Goal: Feedback & Contribution: Submit feedback/report problem

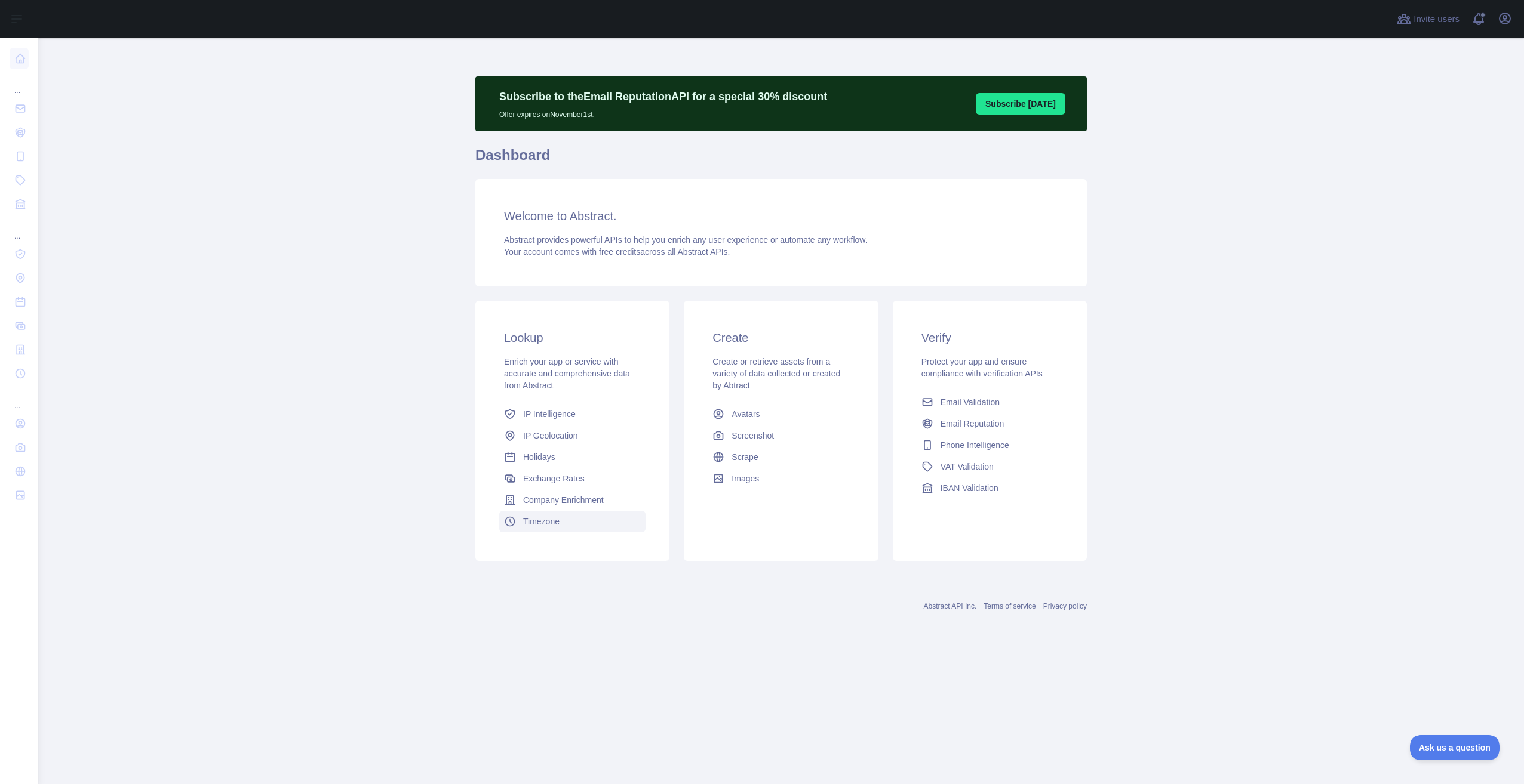
click at [578, 523] on link "Timezone" at bounding box center [573, 522] width 146 height 21
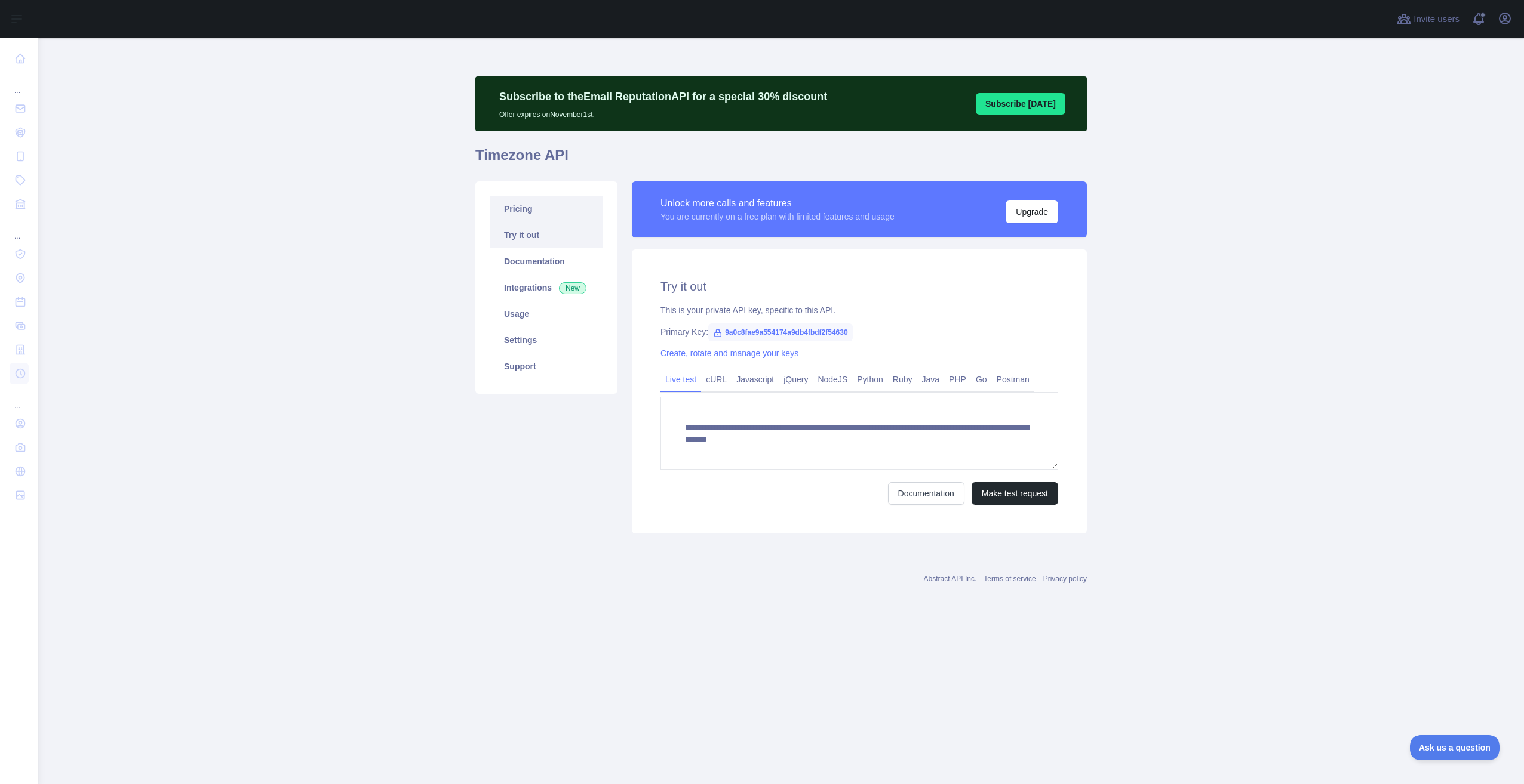
click at [528, 211] on link "Pricing" at bounding box center [546, 208] width 113 height 26
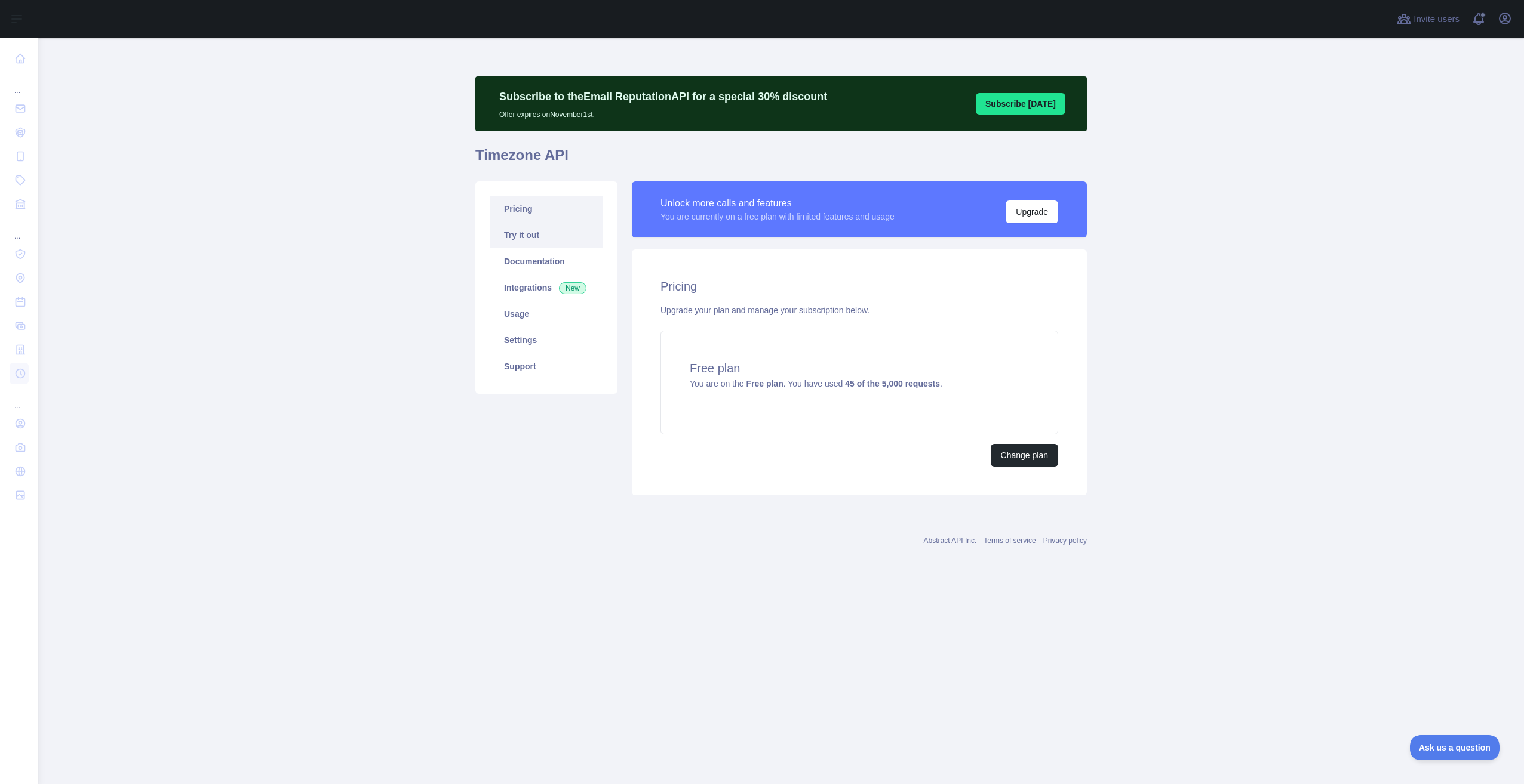
click at [531, 232] on link "Try it out" at bounding box center [546, 235] width 113 height 26
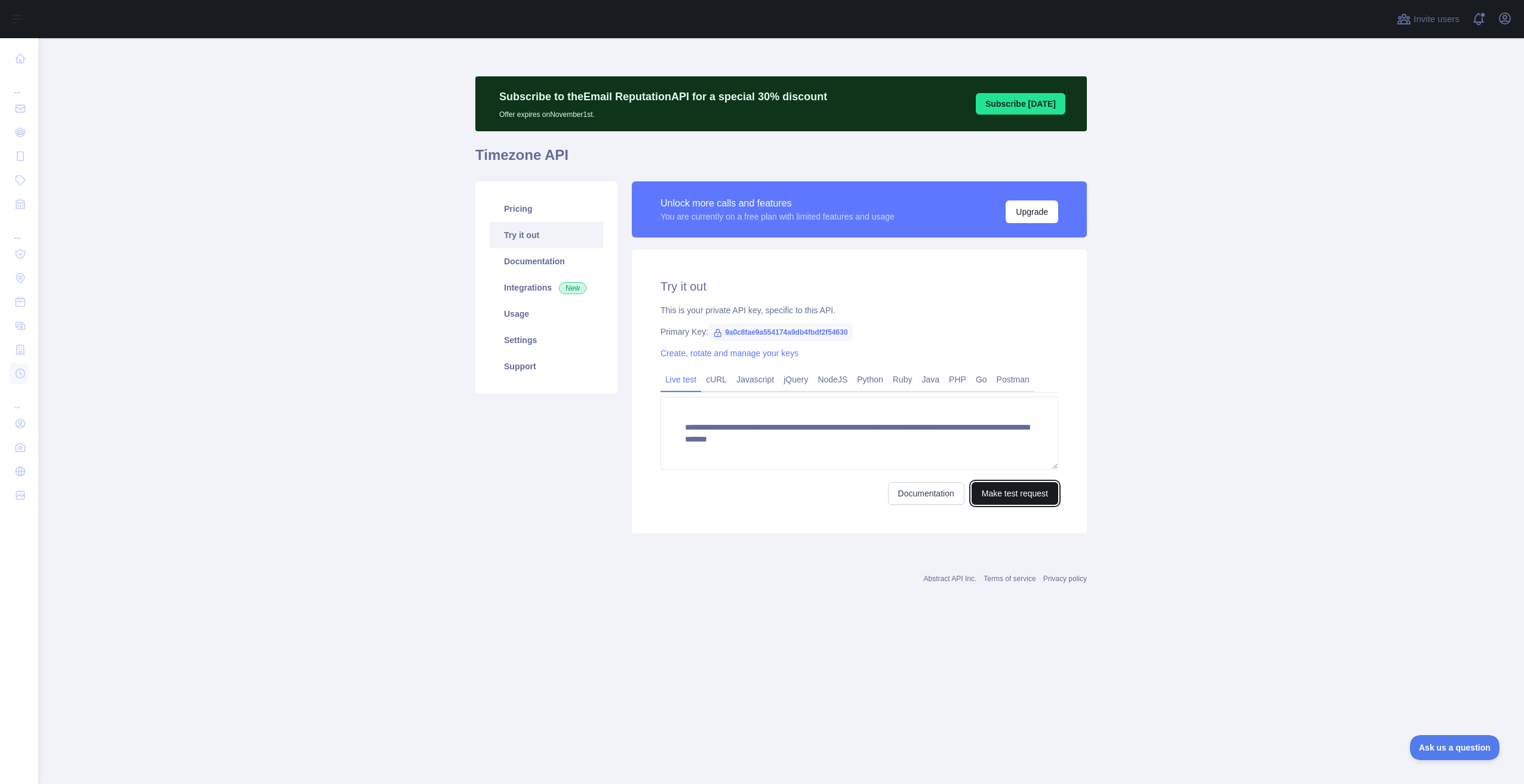
click at [990, 490] on button "Make test request" at bounding box center [1014, 494] width 86 height 23
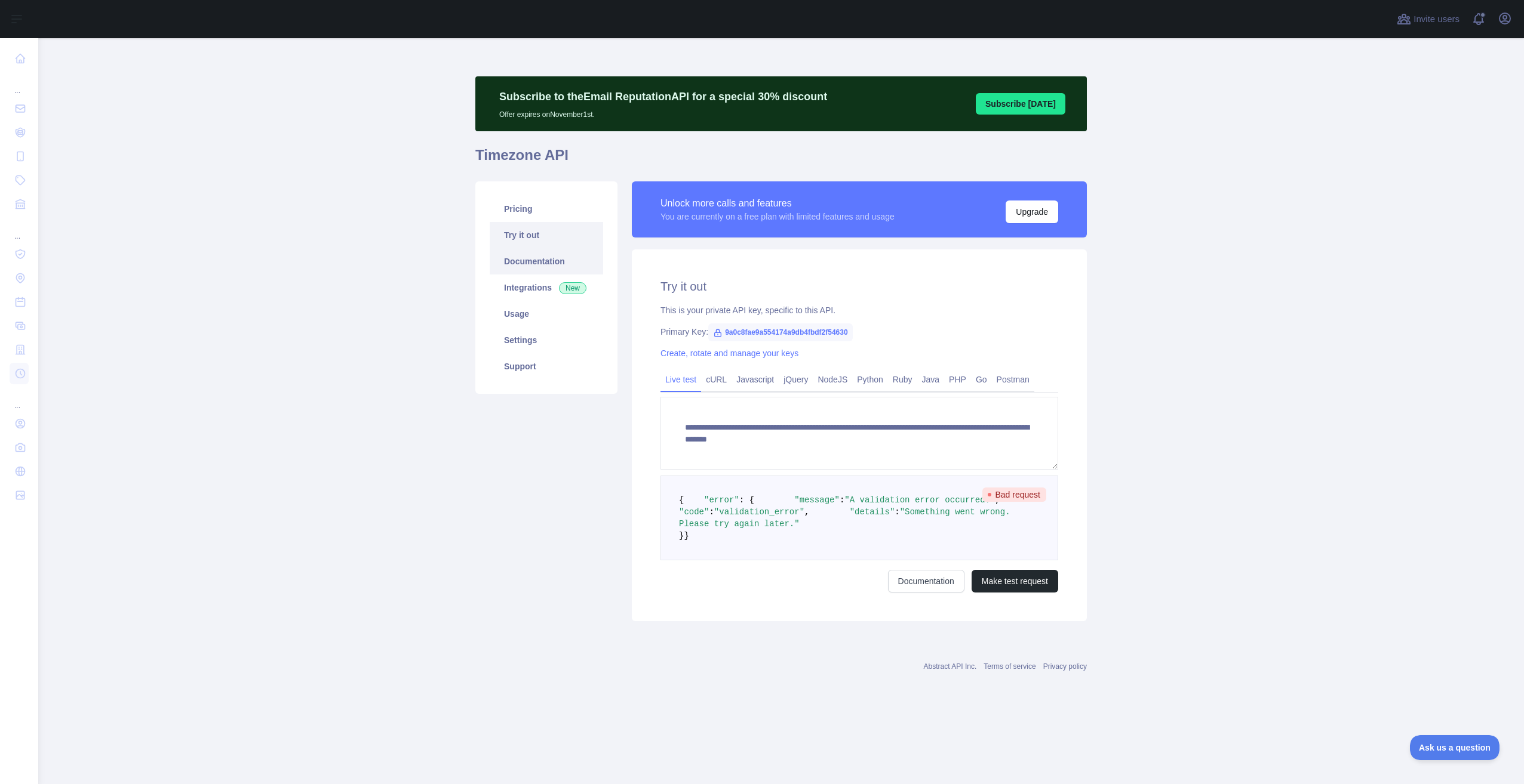
click at [512, 268] on link "Documentation" at bounding box center [546, 261] width 113 height 26
click at [527, 312] on link "Usage" at bounding box center [546, 314] width 113 height 26
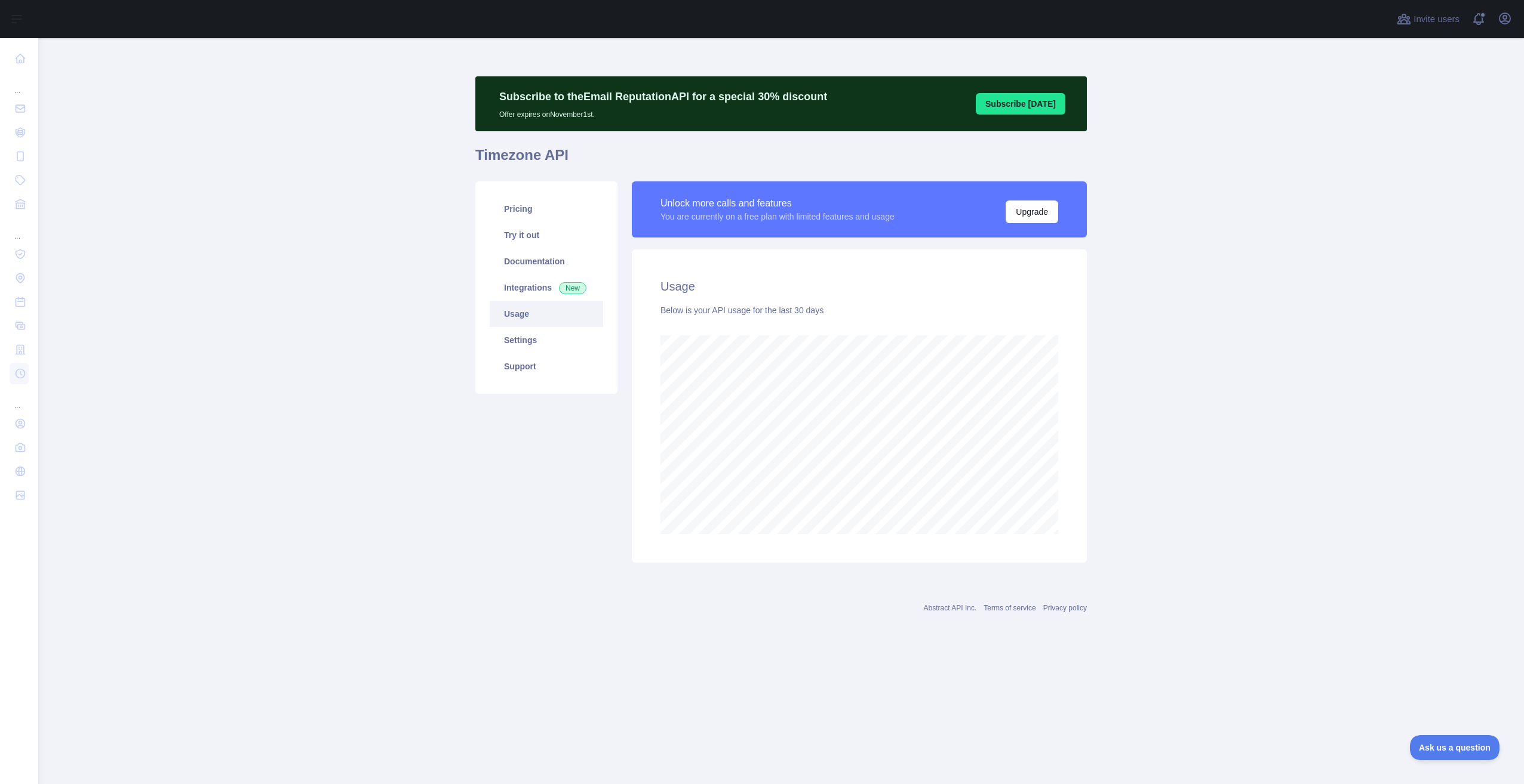
scroll to position [746, 1486]
click at [535, 335] on link "Settings" at bounding box center [546, 340] width 113 height 26
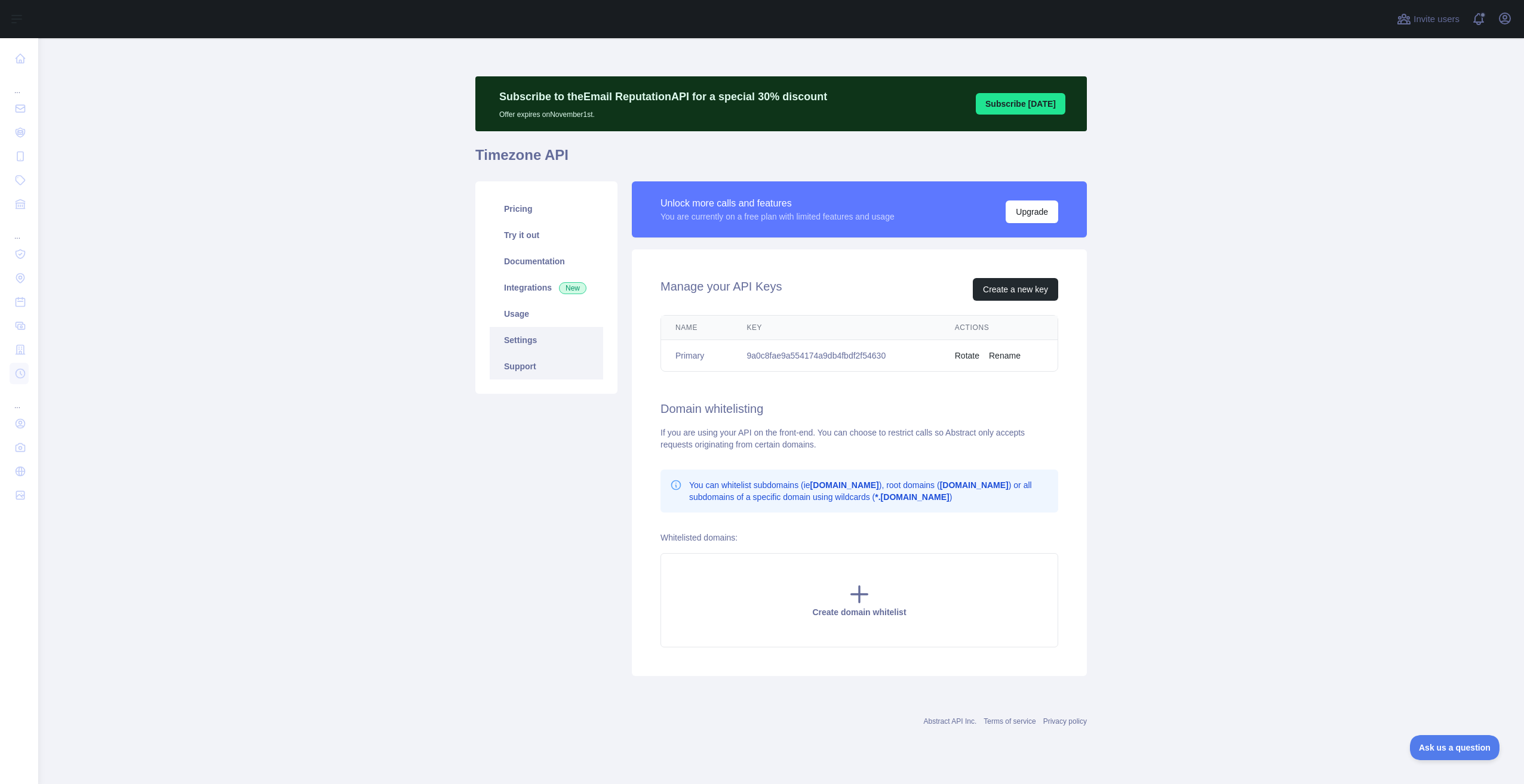
click at [536, 361] on link "Support" at bounding box center [546, 366] width 113 height 26
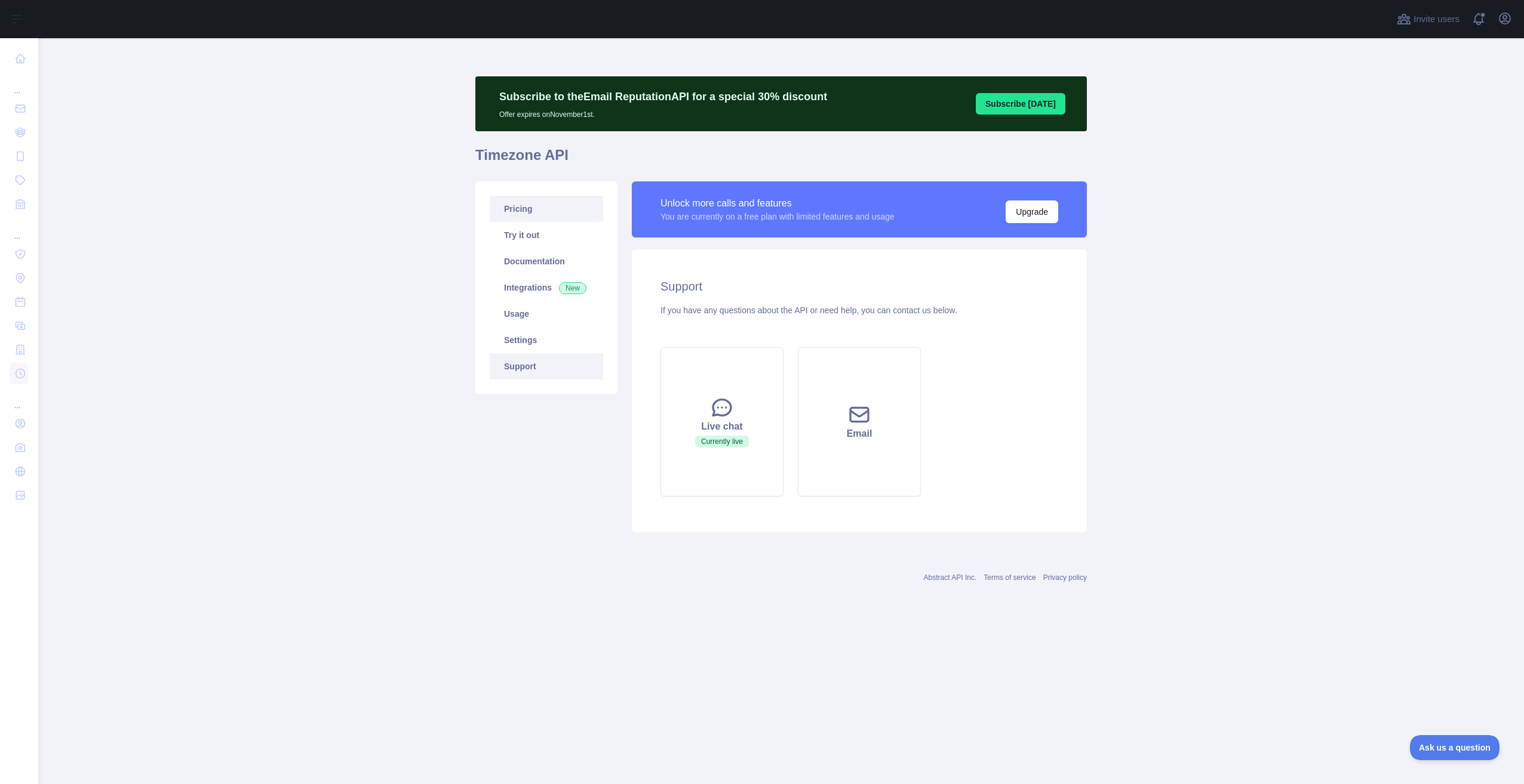
click at [530, 205] on link "Pricing" at bounding box center [546, 208] width 113 height 26
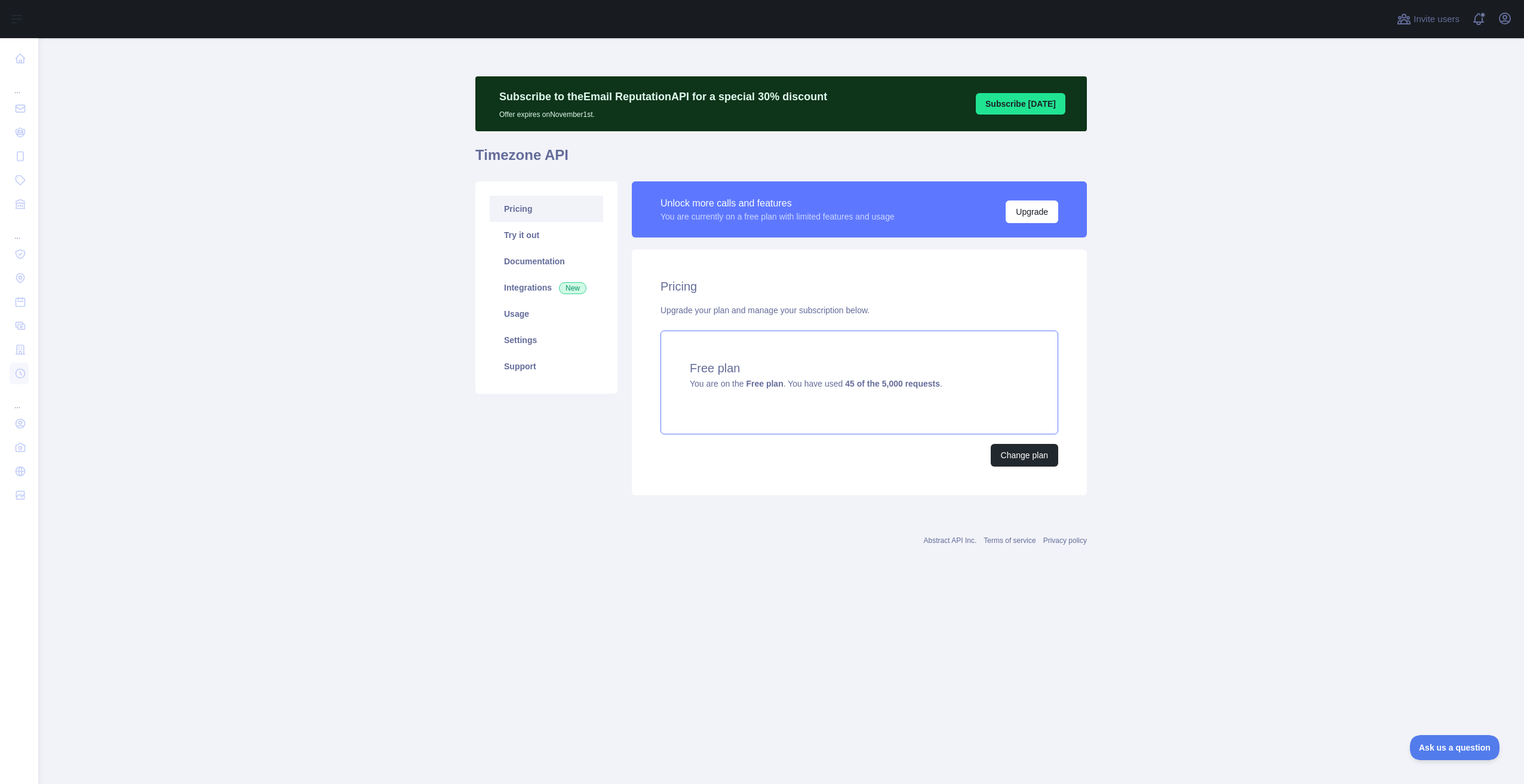
click at [757, 388] on strong "Free plan" at bounding box center [764, 384] width 37 height 9
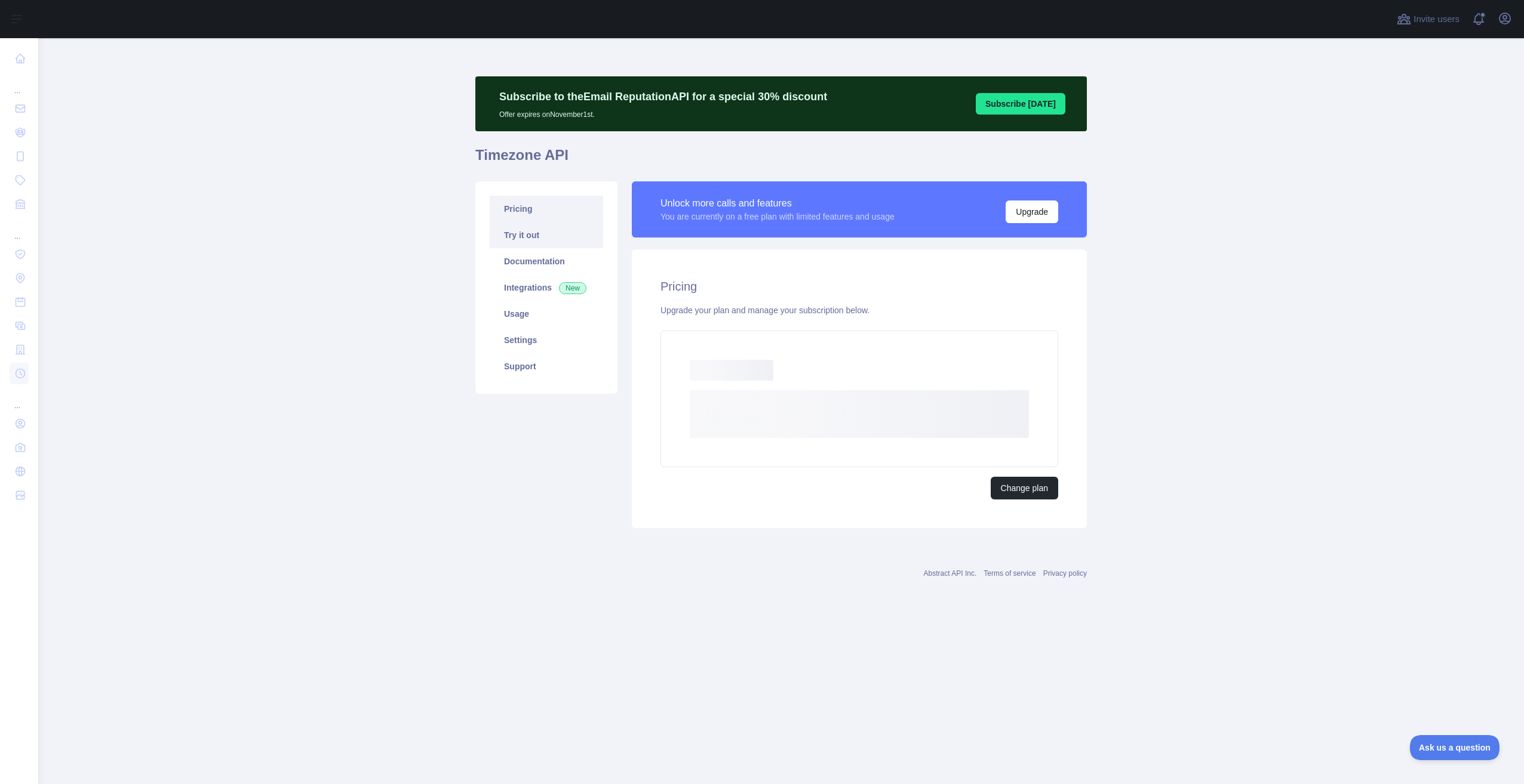
click at [522, 240] on link "Try it out" at bounding box center [546, 235] width 113 height 26
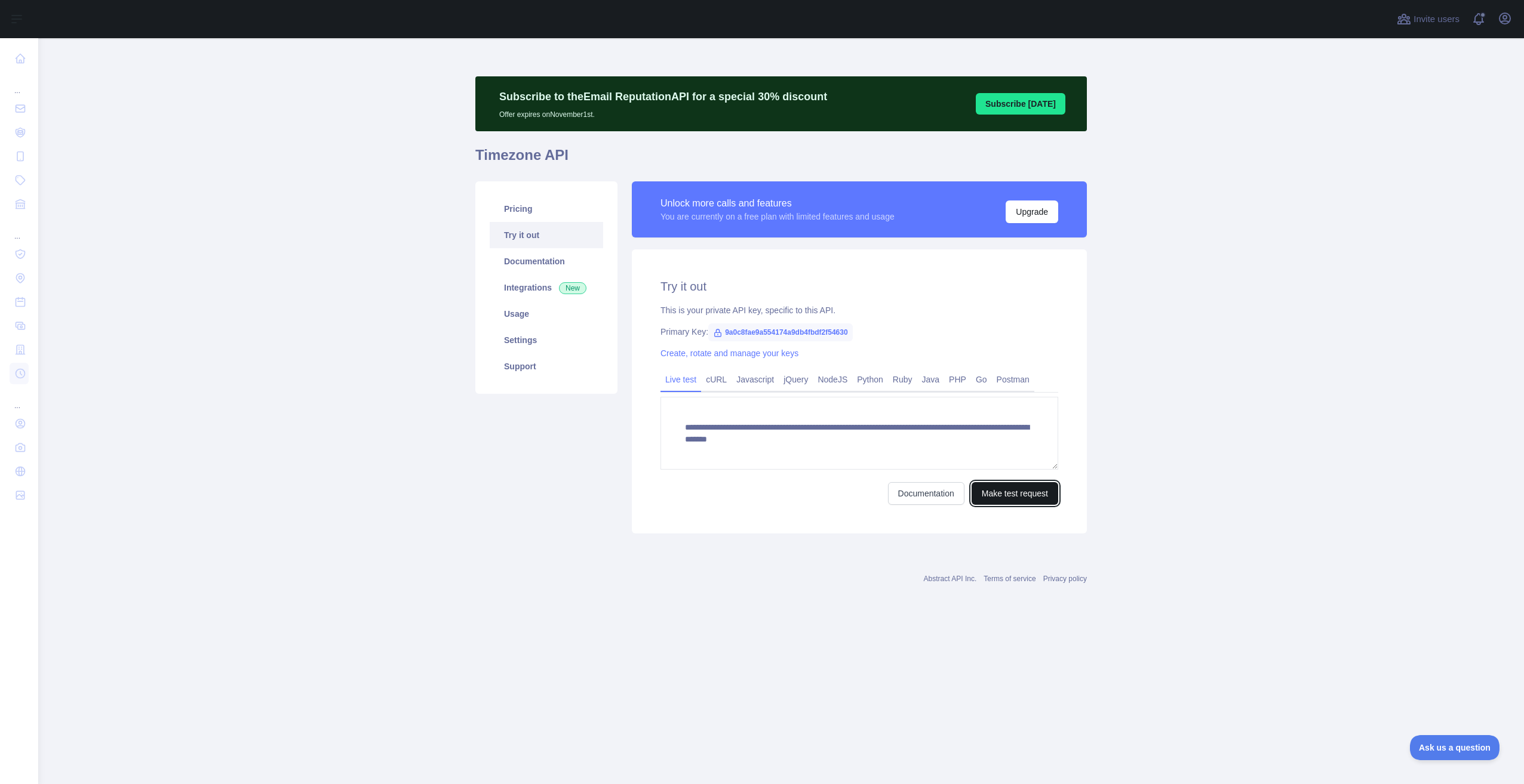
click at [992, 495] on button "Make test request" at bounding box center [1014, 494] width 86 height 23
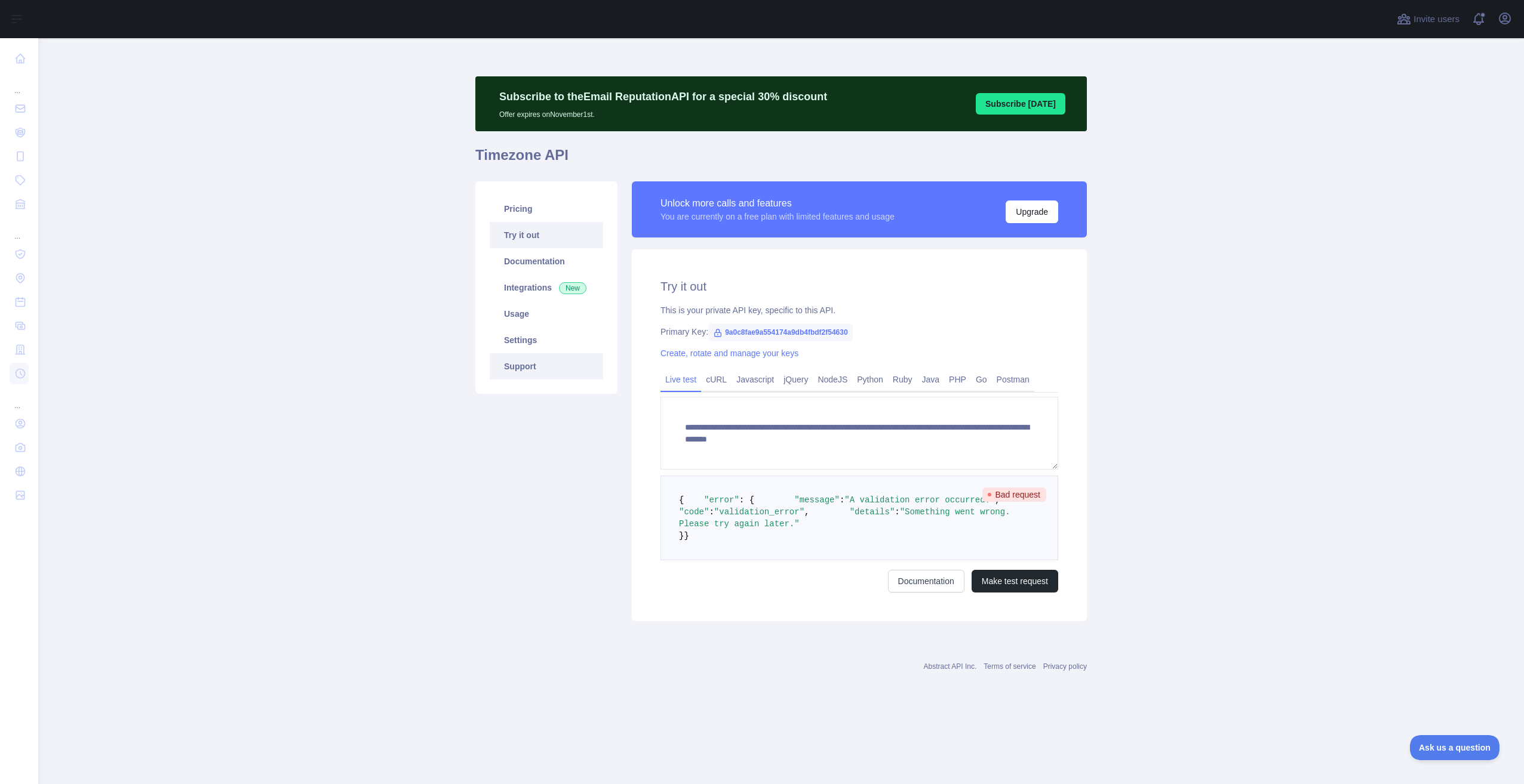
click at [514, 372] on link "Support" at bounding box center [546, 366] width 113 height 26
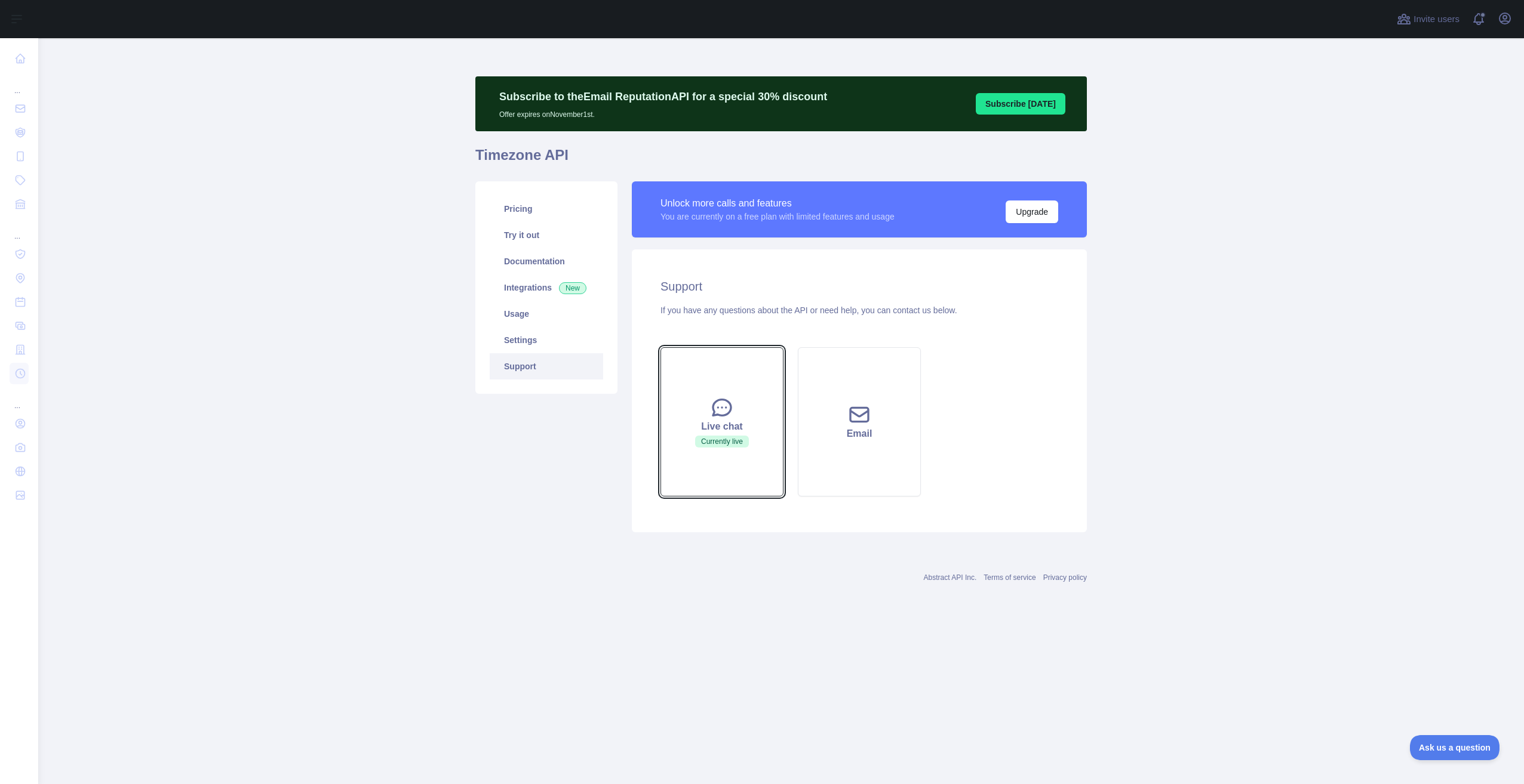
click at [734, 396] on icon at bounding box center [722, 408] width 24 height 24
click at [715, 418] on icon at bounding box center [722, 408] width 24 height 24
click at [748, 383] on button "Live chat Currently live" at bounding box center [722, 421] width 123 height 149
click at [718, 386] on button "Live chat Currently live" at bounding box center [722, 421] width 123 height 149
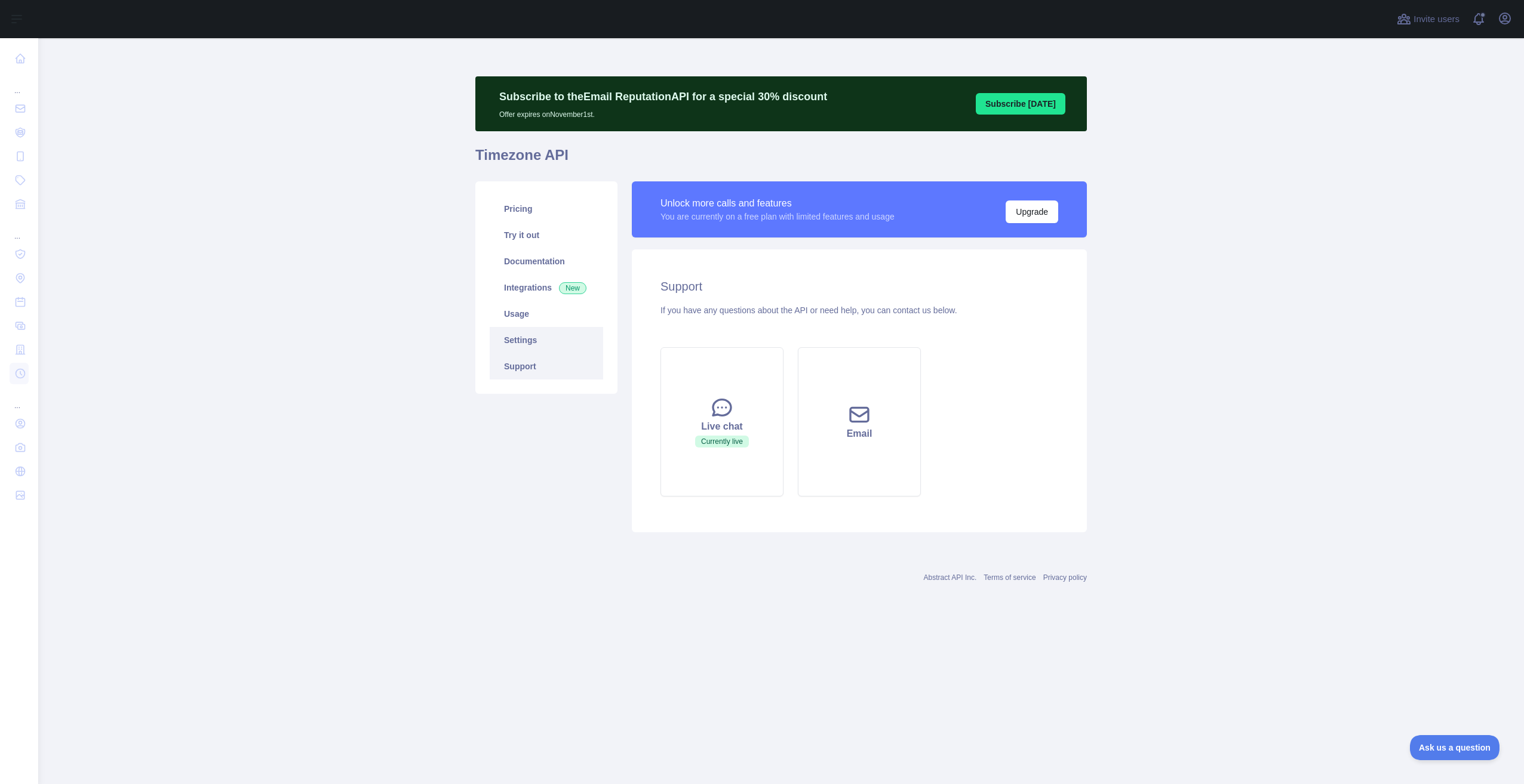
click at [561, 338] on link "Settings" at bounding box center [546, 340] width 113 height 26
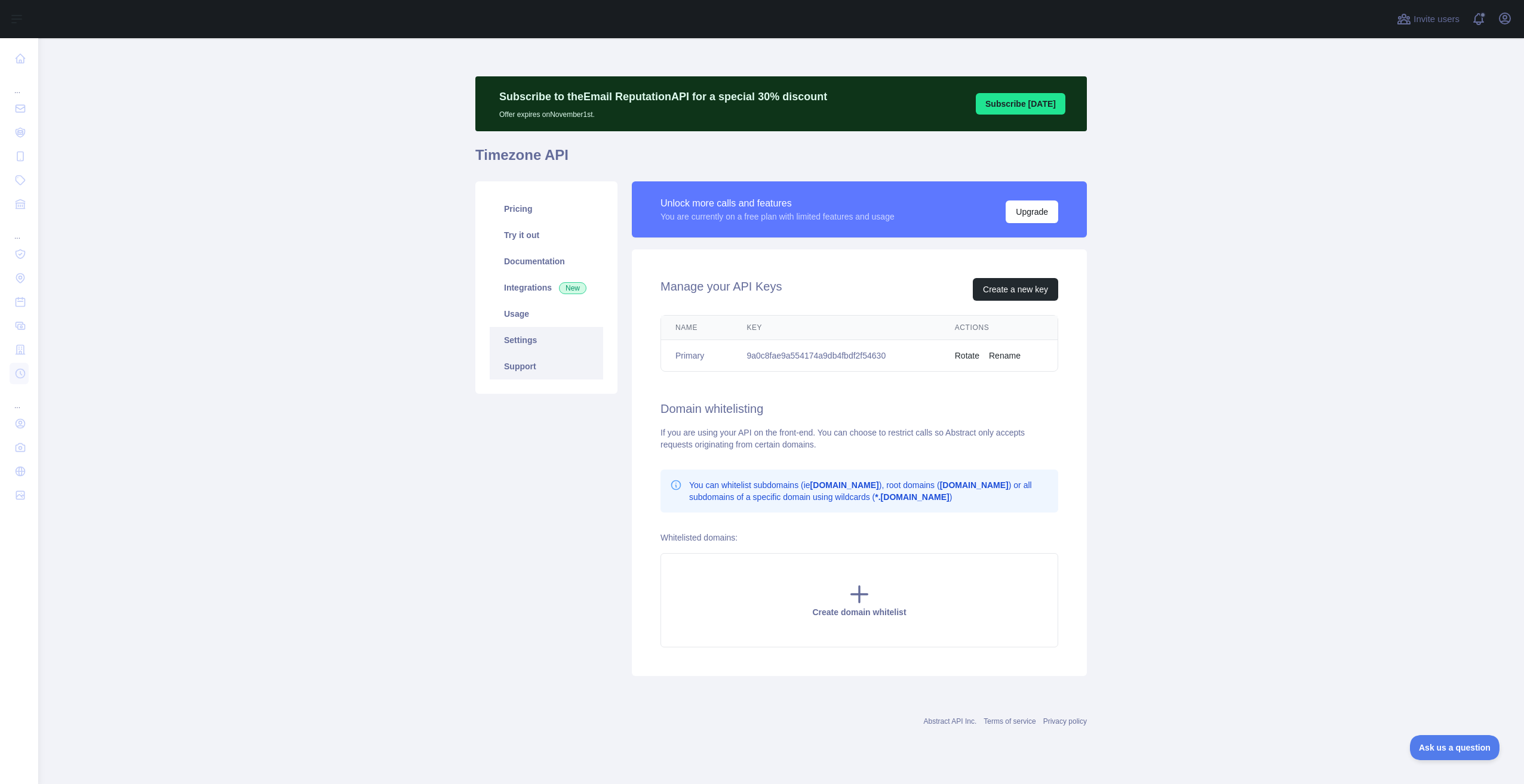
click at [554, 356] on link "Support" at bounding box center [546, 366] width 113 height 26
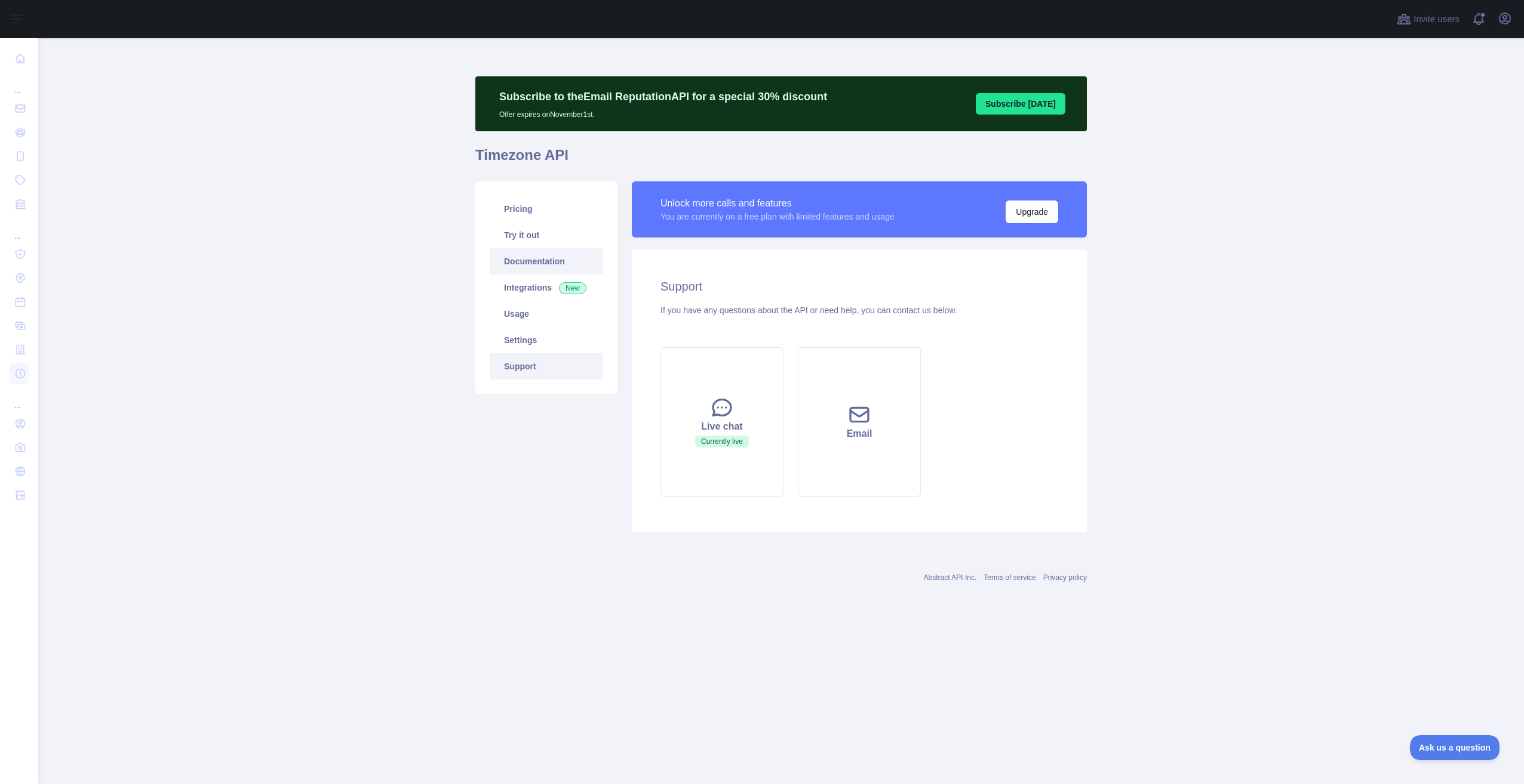
click at [545, 265] on link "Documentation" at bounding box center [546, 261] width 113 height 26
click at [756, 359] on button "Live chat Currently live" at bounding box center [722, 421] width 123 height 149
click at [831, 417] on button "Email" at bounding box center [860, 421] width 123 height 149
click at [532, 453] on div "Pricing Try it out Documentation Integrations New Usage Settings Support" at bounding box center [546, 357] width 156 height 351
click at [729, 419] on div "Live chat" at bounding box center [721, 426] width 93 height 14
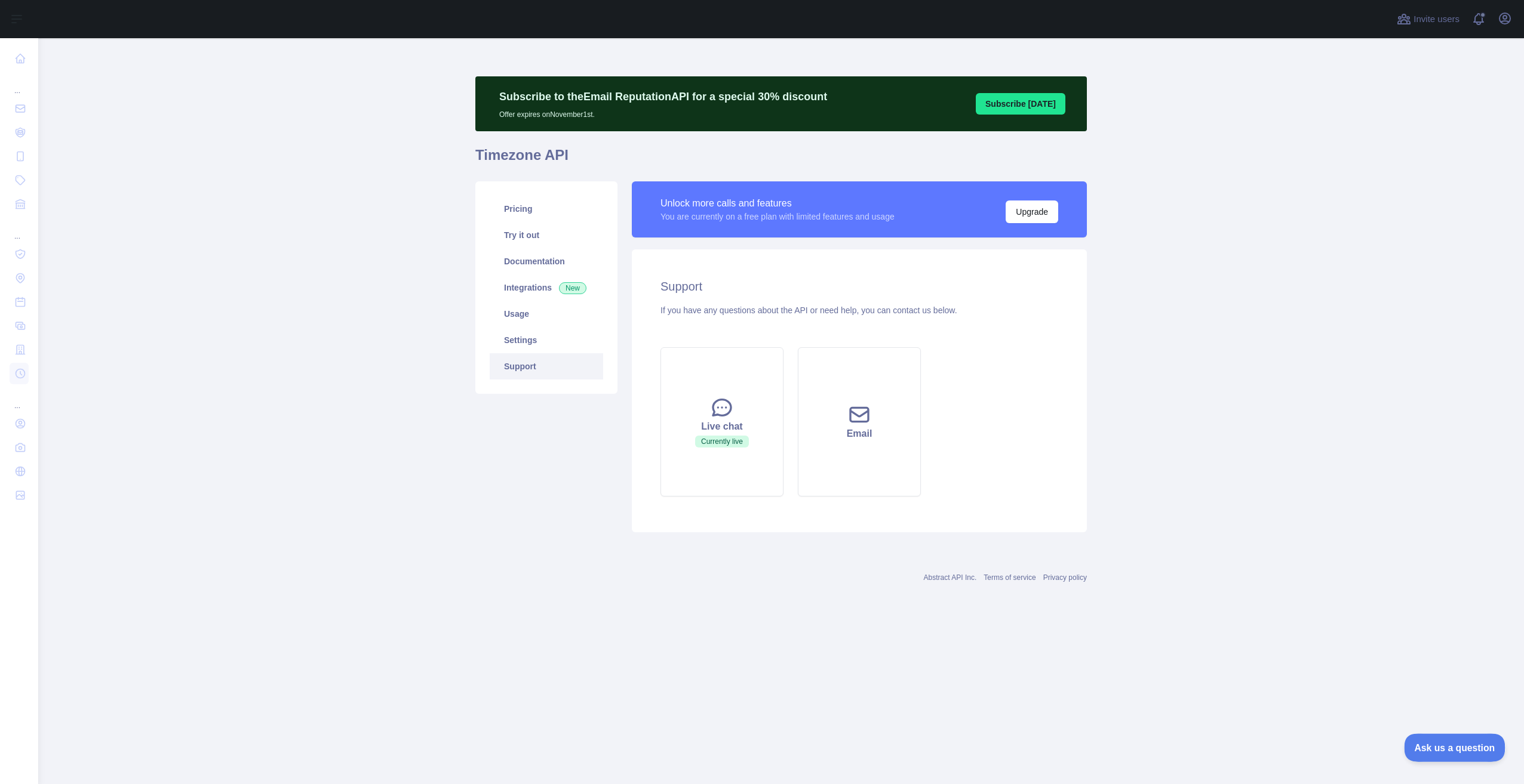
click at [1458, 746] on span "Ask us a question" at bounding box center [1449, 746] width 90 height 8
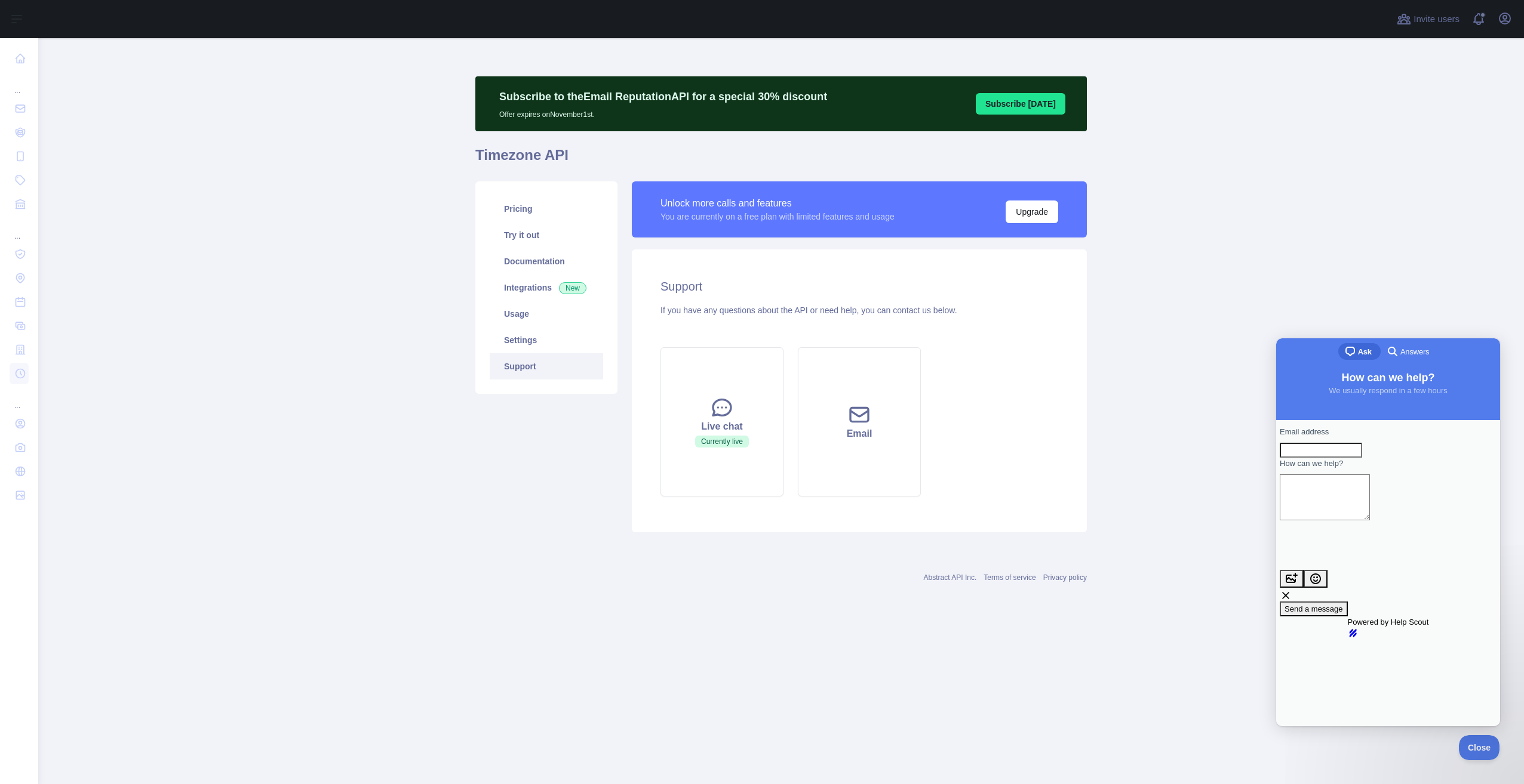
click at [1319, 458] on input "Email address" at bounding box center [1321, 450] width 82 height 15
type input "**********"
click at [1326, 515] on textarea "How can we help?" at bounding box center [1325, 497] width 91 height 46
click at [543, 219] on link "Pricing" at bounding box center [546, 208] width 113 height 26
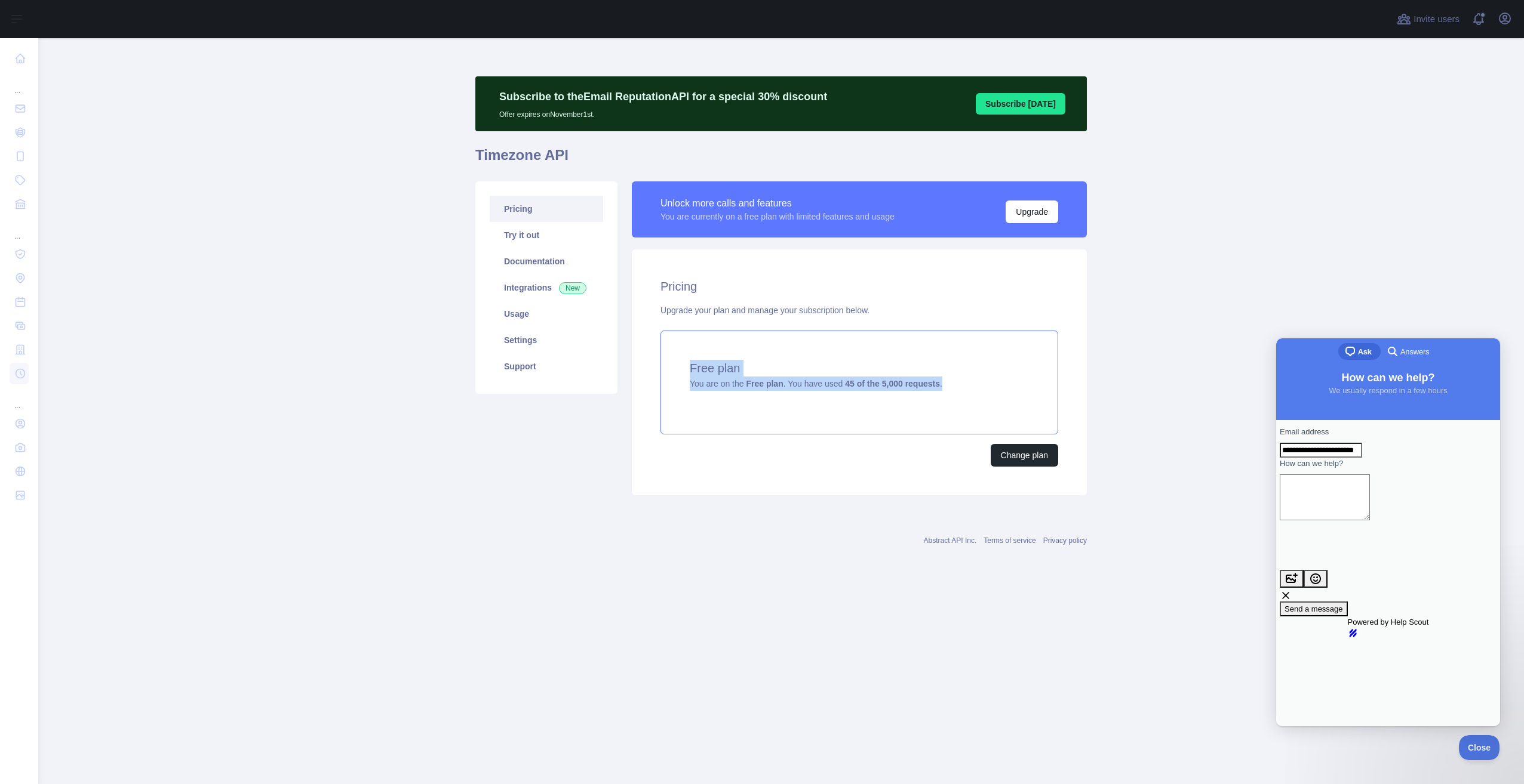
drag, startPoint x: 682, startPoint y: 365, endPoint x: 943, endPoint y: 388, distance: 262.0
click at [943, 388] on div "Free plan You are on the Free plan . You have used 45 of the 5,000 requests ." at bounding box center [859, 382] width 398 height 104
drag, startPoint x: 926, startPoint y: 383, endPoint x: 683, endPoint y: 364, distance: 243.7
click at [683, 364] on div "Free plan You are on the Free plan . You have used 45 of the 5,000 requests ." at bounding box center [859, 382] width 398 height 104
drag, startPoint x: 691, startPoint y: 389, endPoint x: 903, endPoint y: 391, distance: 212.0
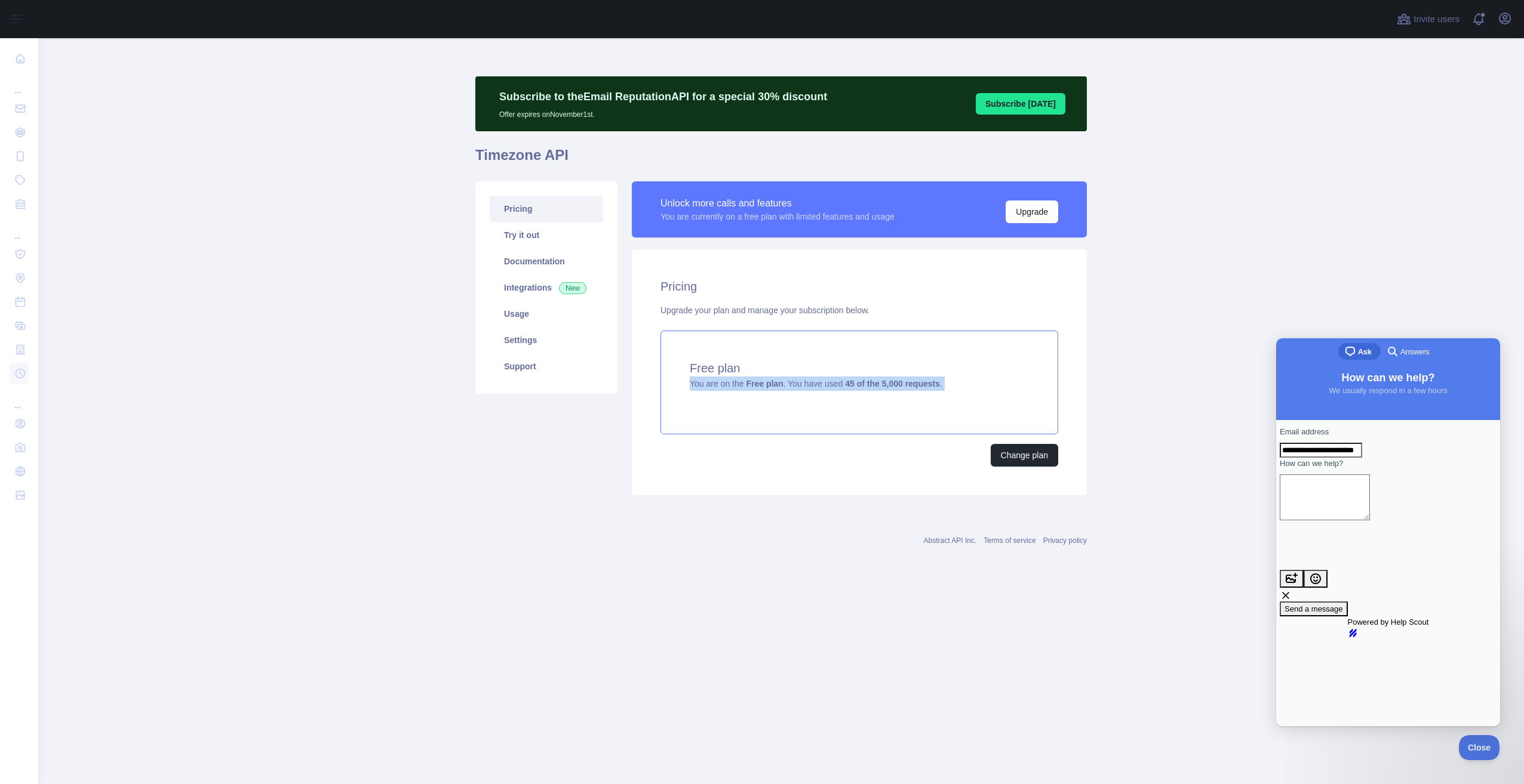
click at [903, 391] on div "Free plan You are on the Free plan . You have used 45 of the 5,000 requests ." at bounding box center [859, 382] width 398 height 104
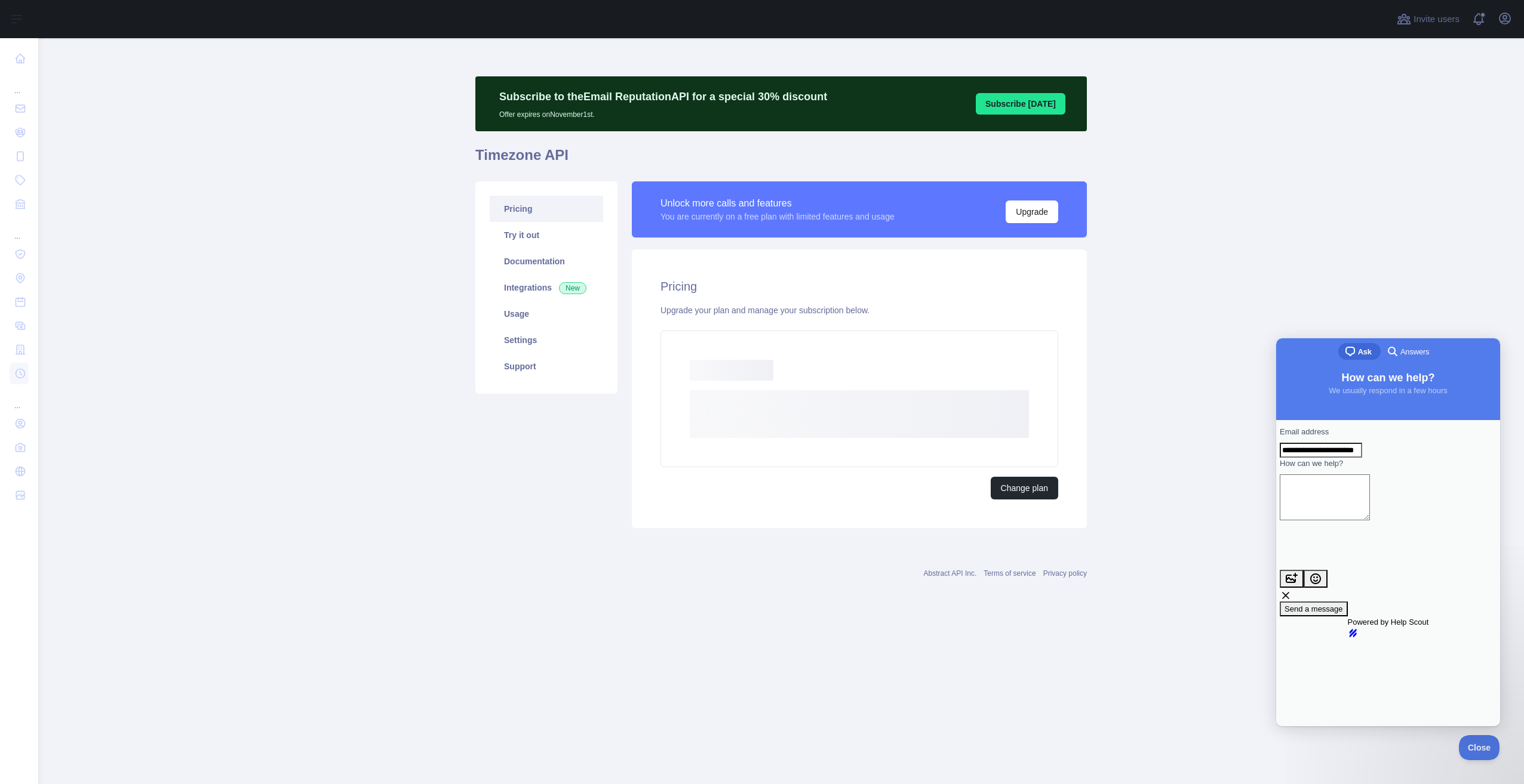
click at [1338, 497] on textarea "How can we help?" at bounding box center [1325, 497] width 91 height 46
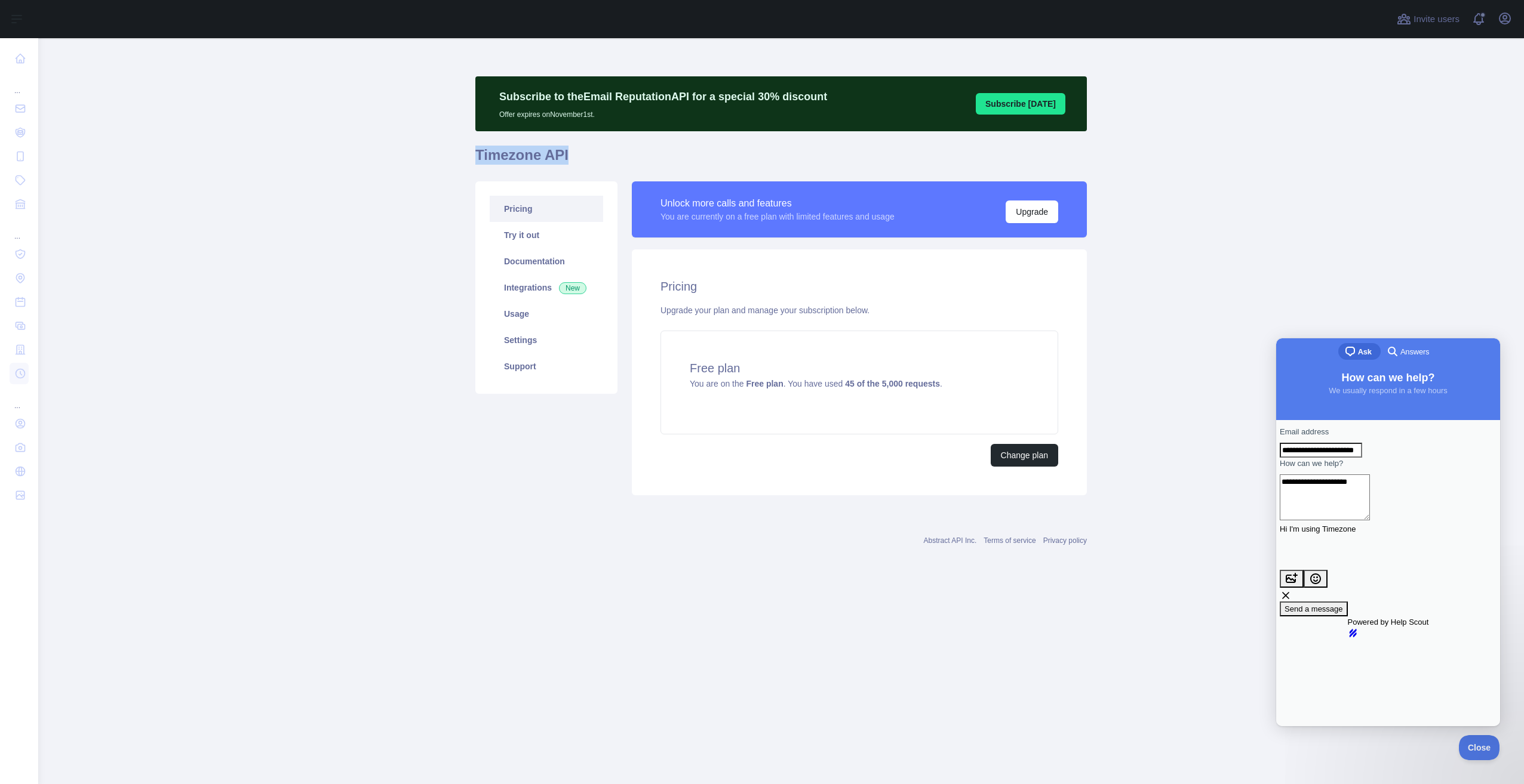
drag, startPoint x: 475, startPoint y: 147, endPoint x: 574, endPoint y: 152, distance: 99.1
click at [575, 147] on h1 "Timezone API" at bounding box center [781, 159] width 611 height 29
copy h1 "Timezone API"
click at [1370, 503] on textarea "**********" at bounding box center [1325, 497] width 91 height 46
paste textarea "**********"
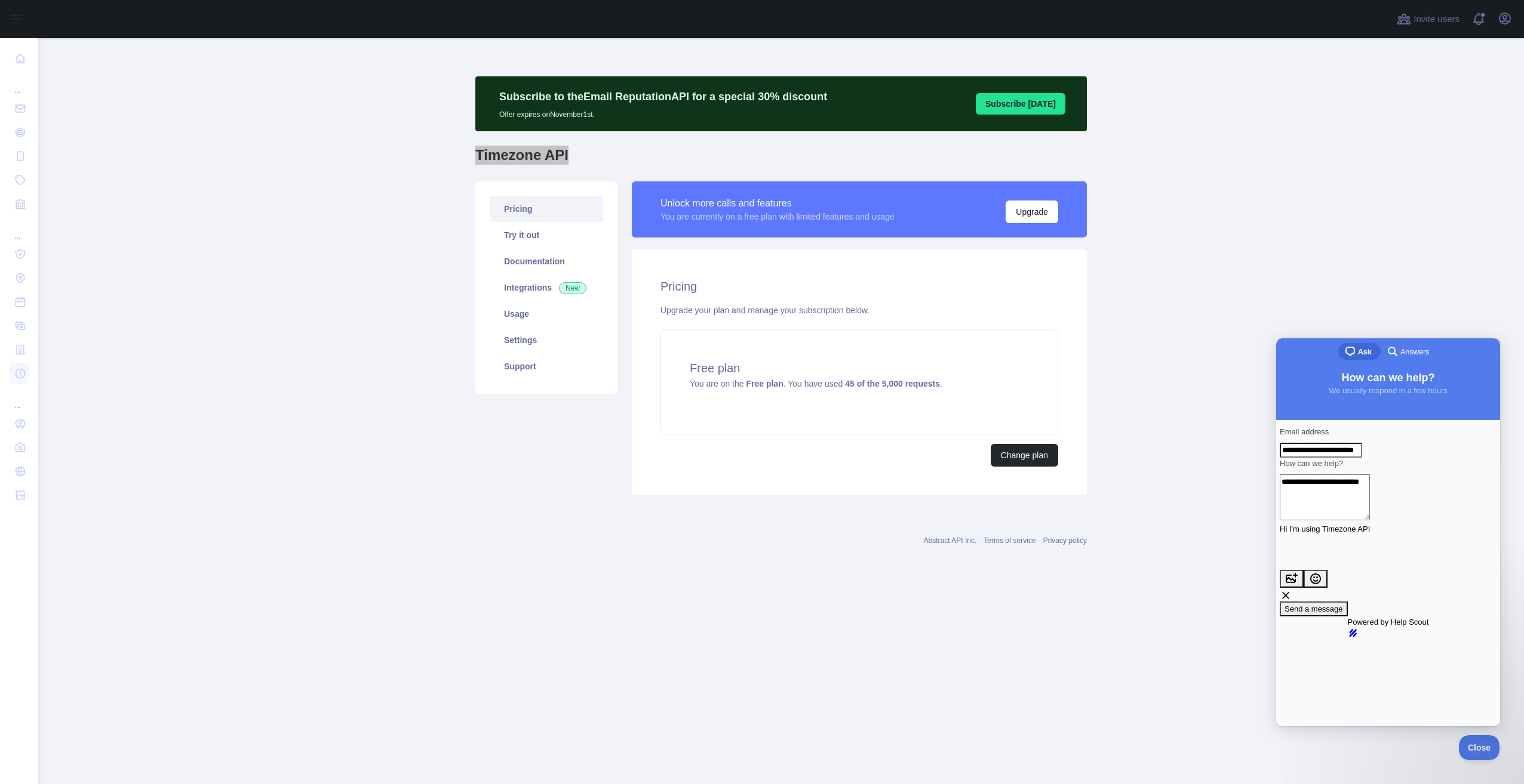
click at [1370, 507] on textarea "**********" at bounding box center [1325, 497] width 91 height 46
click at [533, 256] on link "Documentation" at bounding box center [546, 261] width 113 height 26
click at [521, 253] on link "Documentation" at bounding box center [546, 261] width 113 height 26
click at [514, 235] on link "Try it out" at bounding box center [546, 235] width 113 height 26
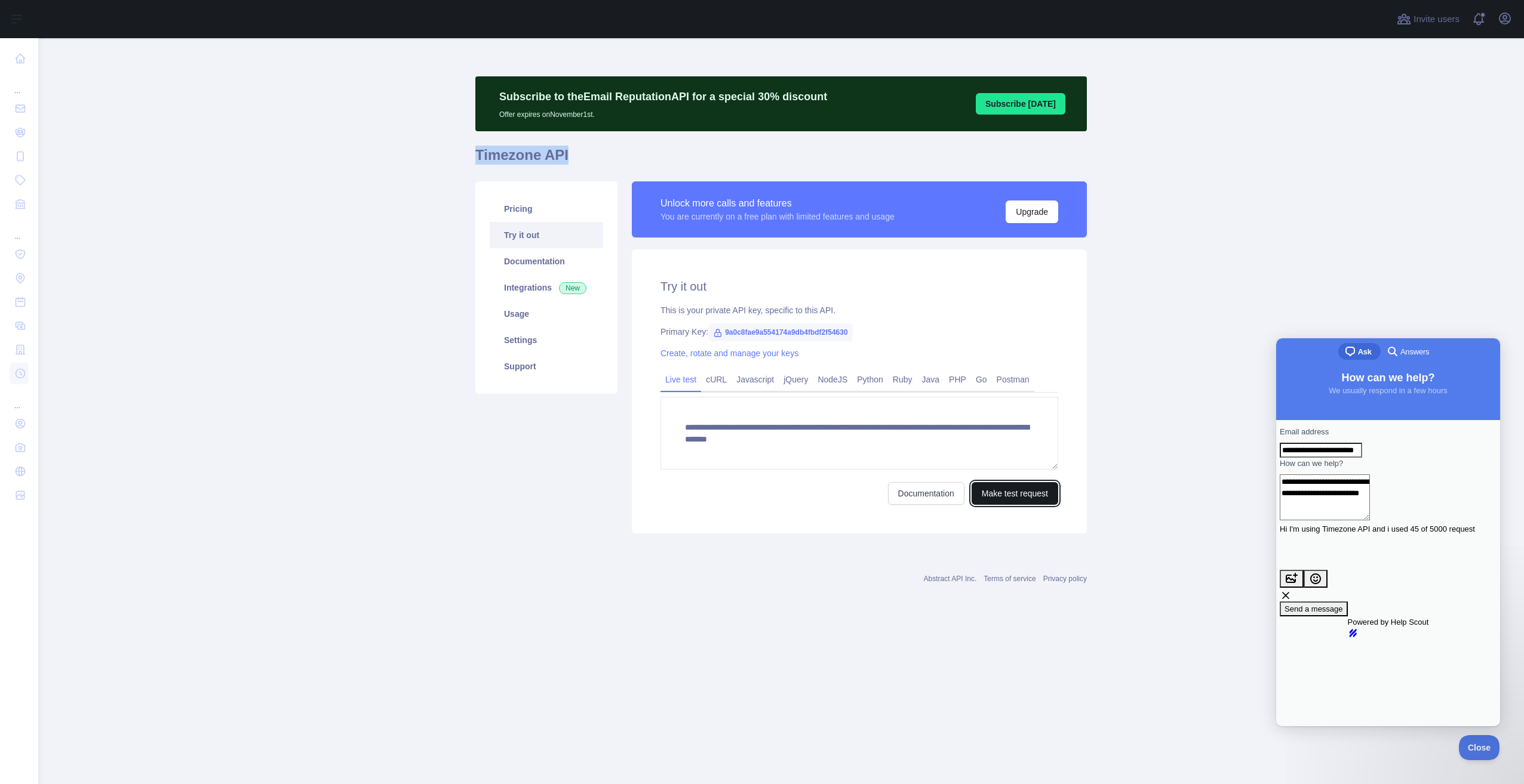
click at [1016, 501] on button "Make test request" at bounding box center [1014, 494] width 86 height 23
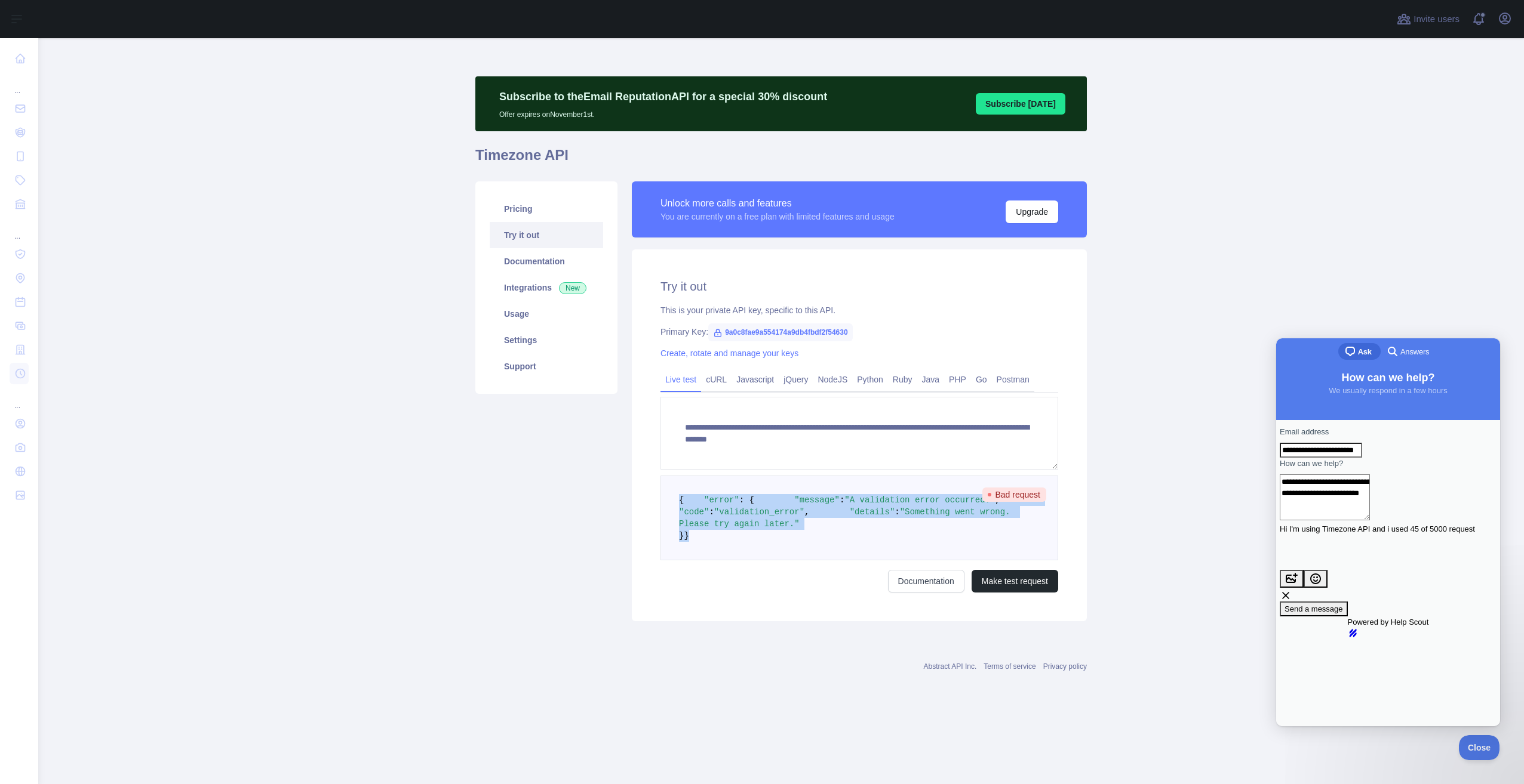
drag, startPoint x: 666, startPoint y: 519, endPoint x: 660, endPoint y: 479, distance: 40.4
click at [660, 479] on pre "{ "error" : { "message" : "A validation error occurred." , "code" : "validation…" at bounding box center [859, 518] width 398 height 84
copy code "{ "error" : { "message" : "A validation error occurred." , "code" : "validation…"
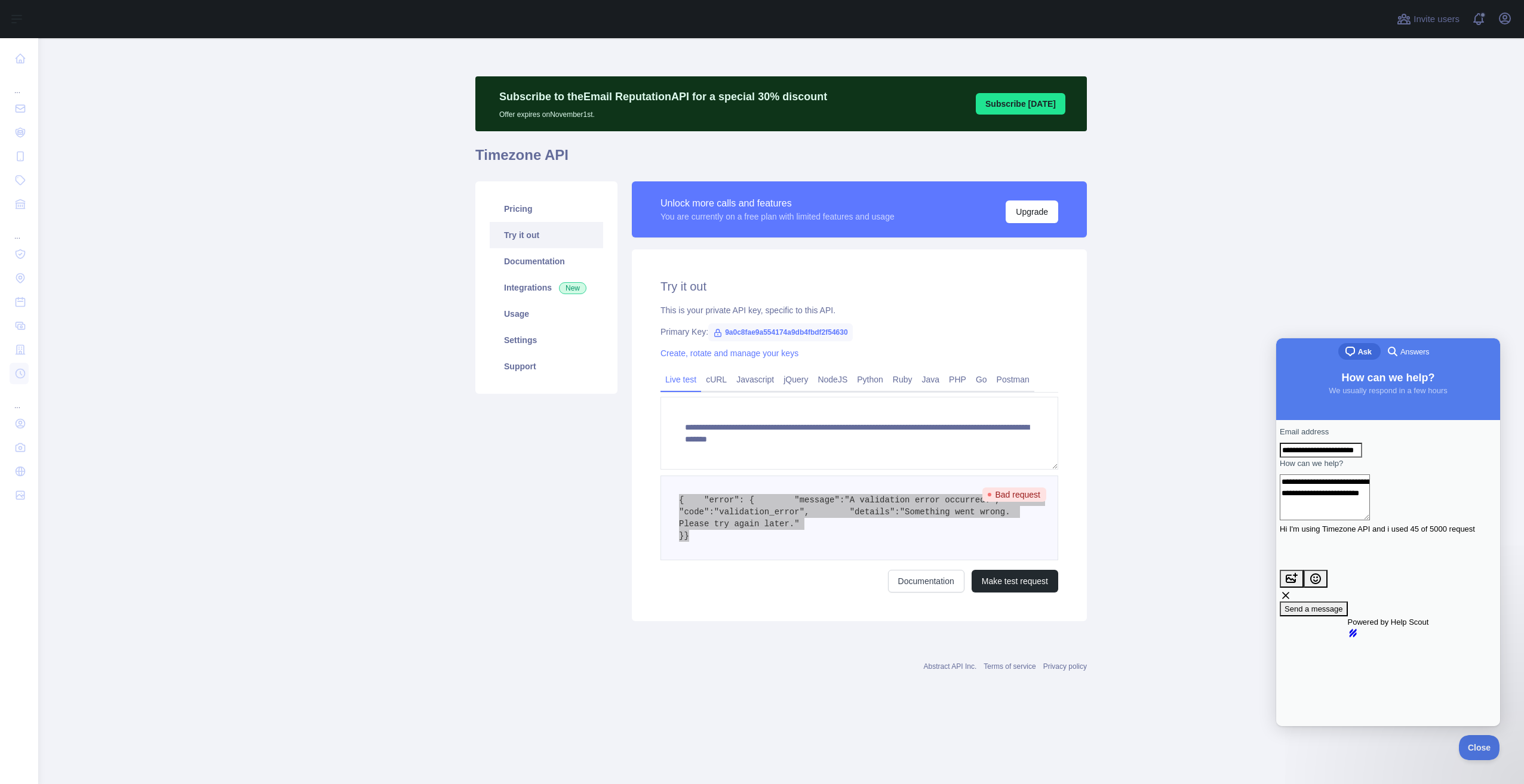
click at [1347, 512] on textarea "**********" at bounding box center [1325, 497] width 91 height 46
paste textarea "**********"
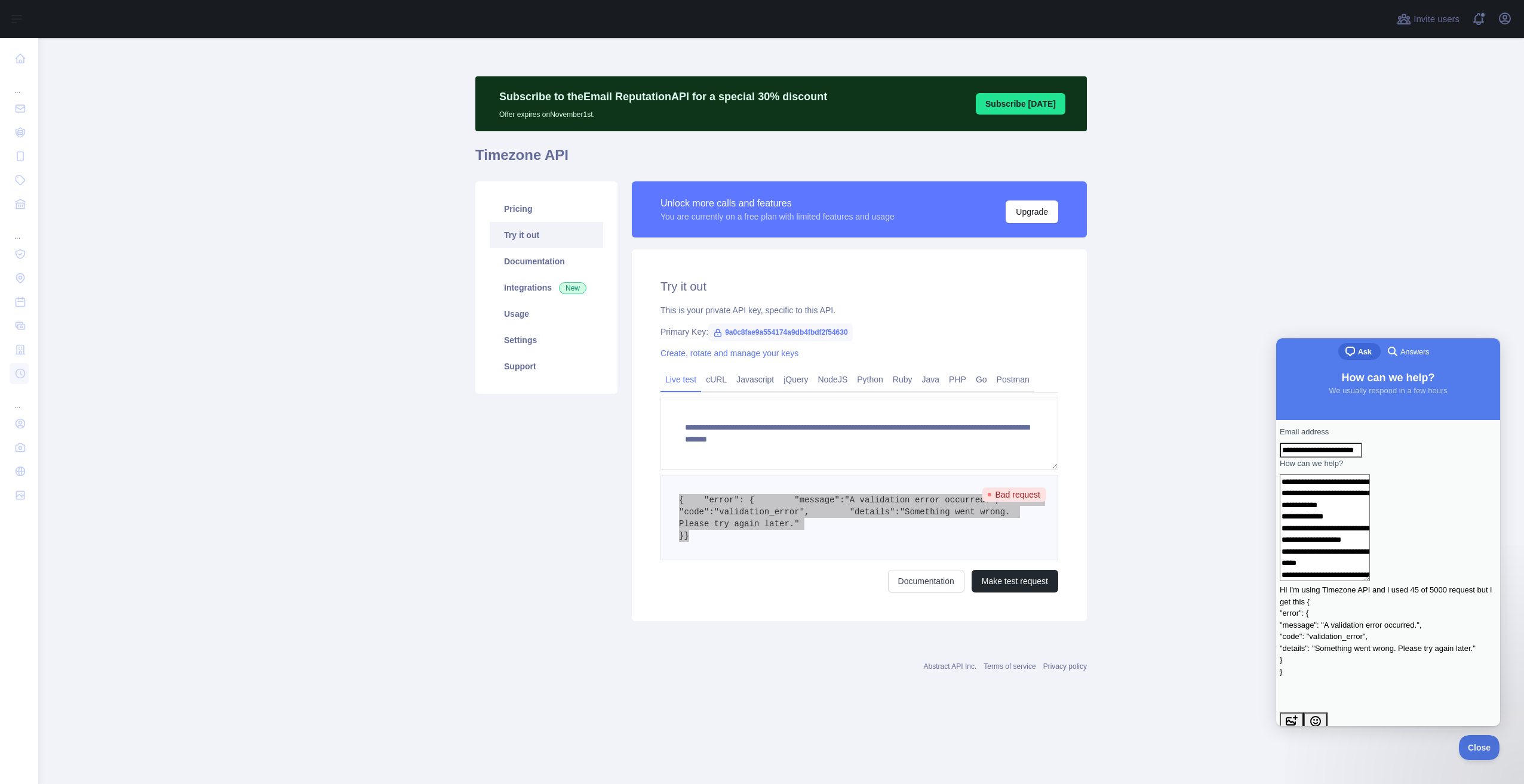
scroll to position [7, 0]
type textarea "**********"
click at [1343, 746] on span "Send a message" at bounding box center [1313, 750] width 58 height 9
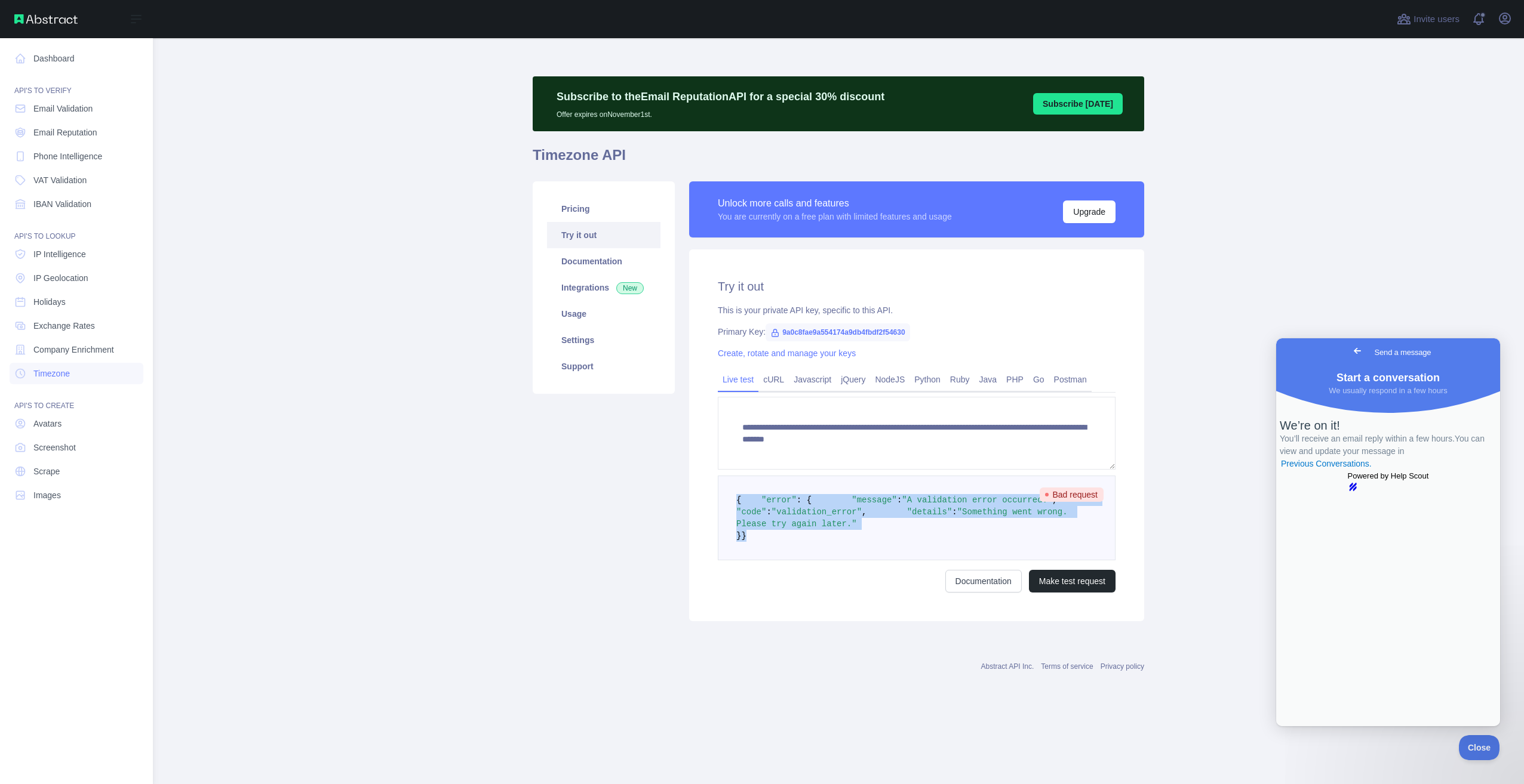
click at [17, 18] on img at bounding box center [46, 19] width 63 height 9
click at [38, 17] on img at bounding box center [46, 19] width 63 height 9
click at [35, 107] on span "Email Validation" at bounding box center [63, 109] width 59 height 12
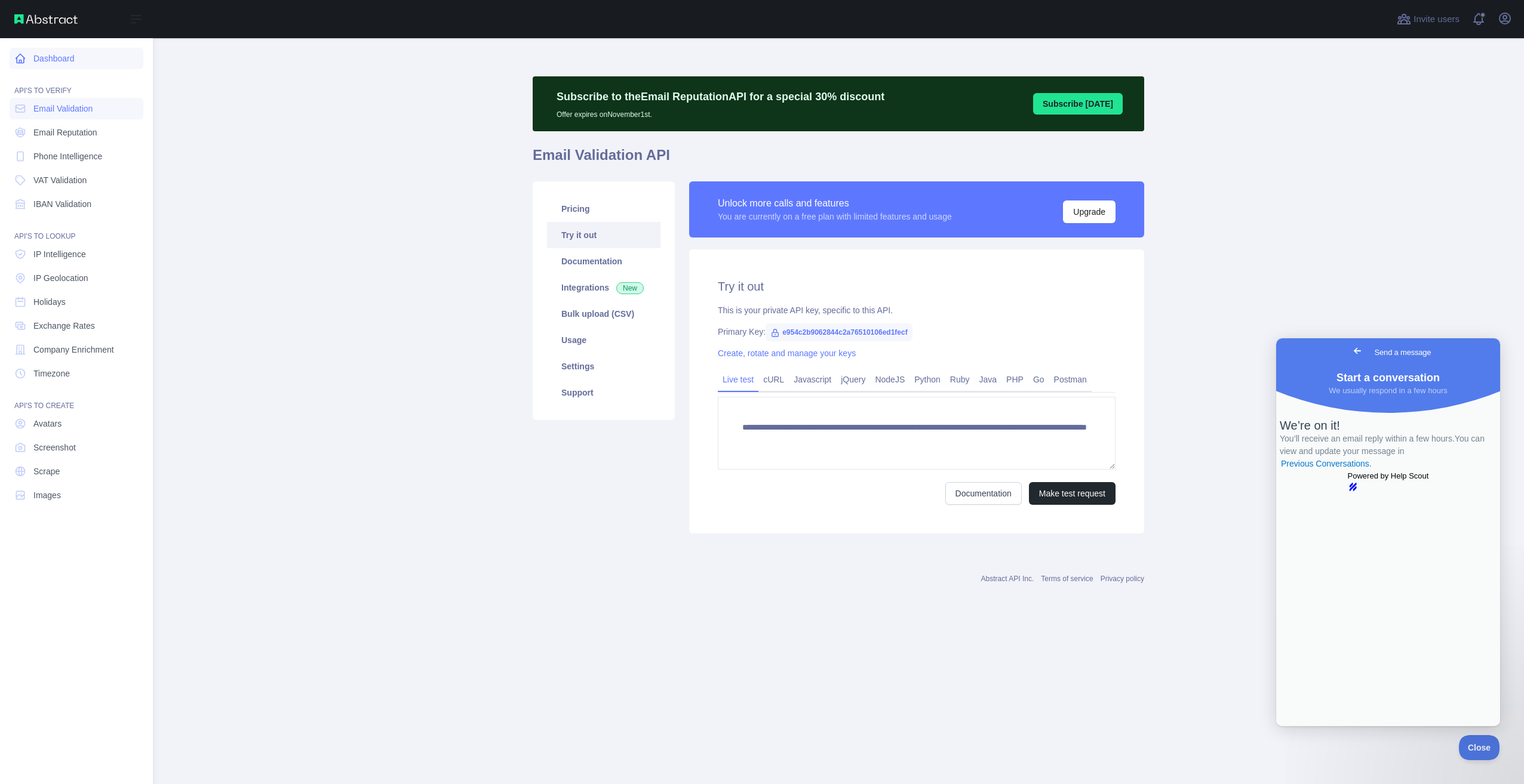
click at [27, 62] on link "Dashboard" at bounding box center [76, 58] width 134 height 21
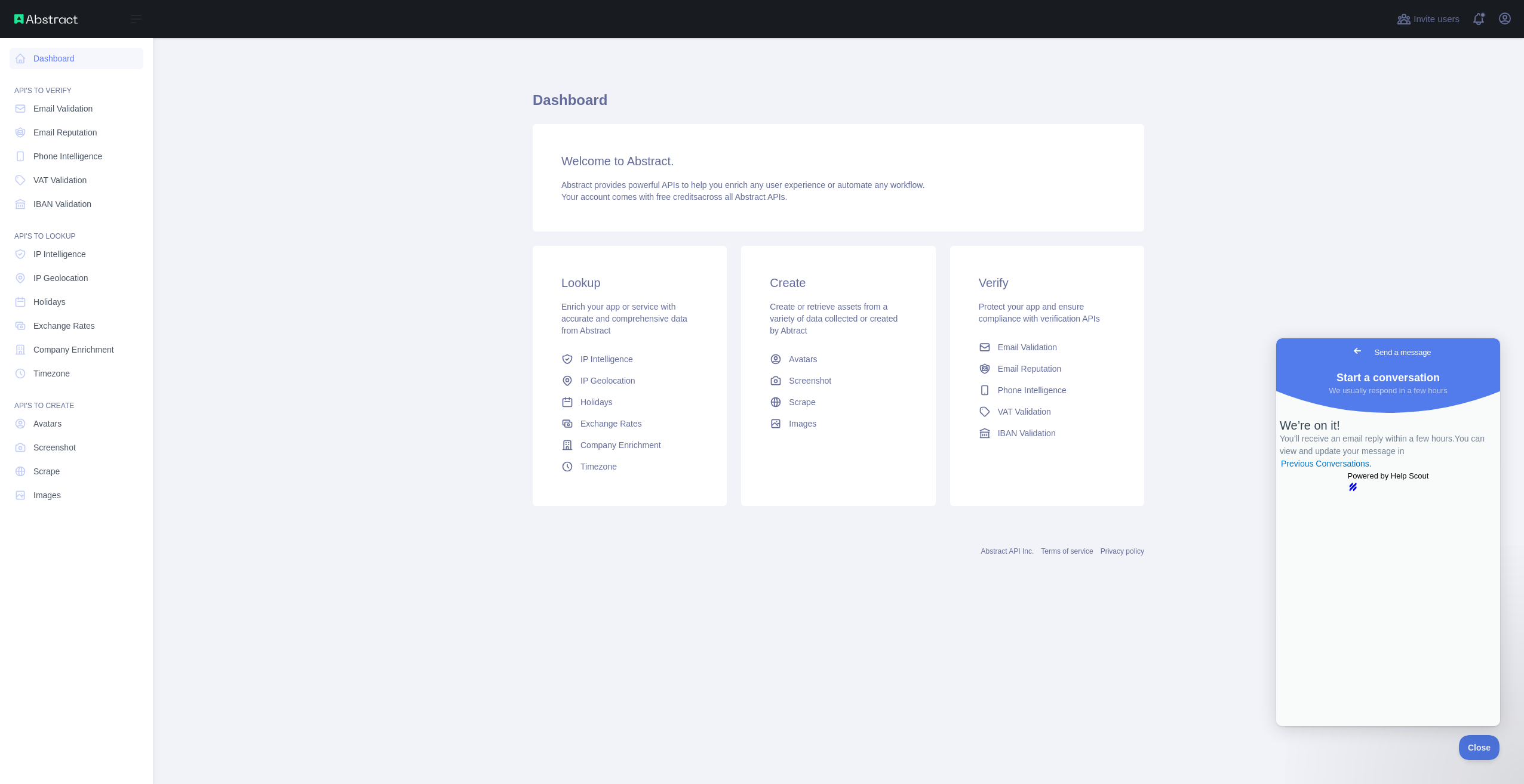
click at [44, 19] on img at bounding box center [46, 19] width 63 height 9
click at [27, 21] on img at bounding box center [46, 19] width 63 height 9
click at [25, 19] on img at bounding box center [46, 19] width 63 height 9
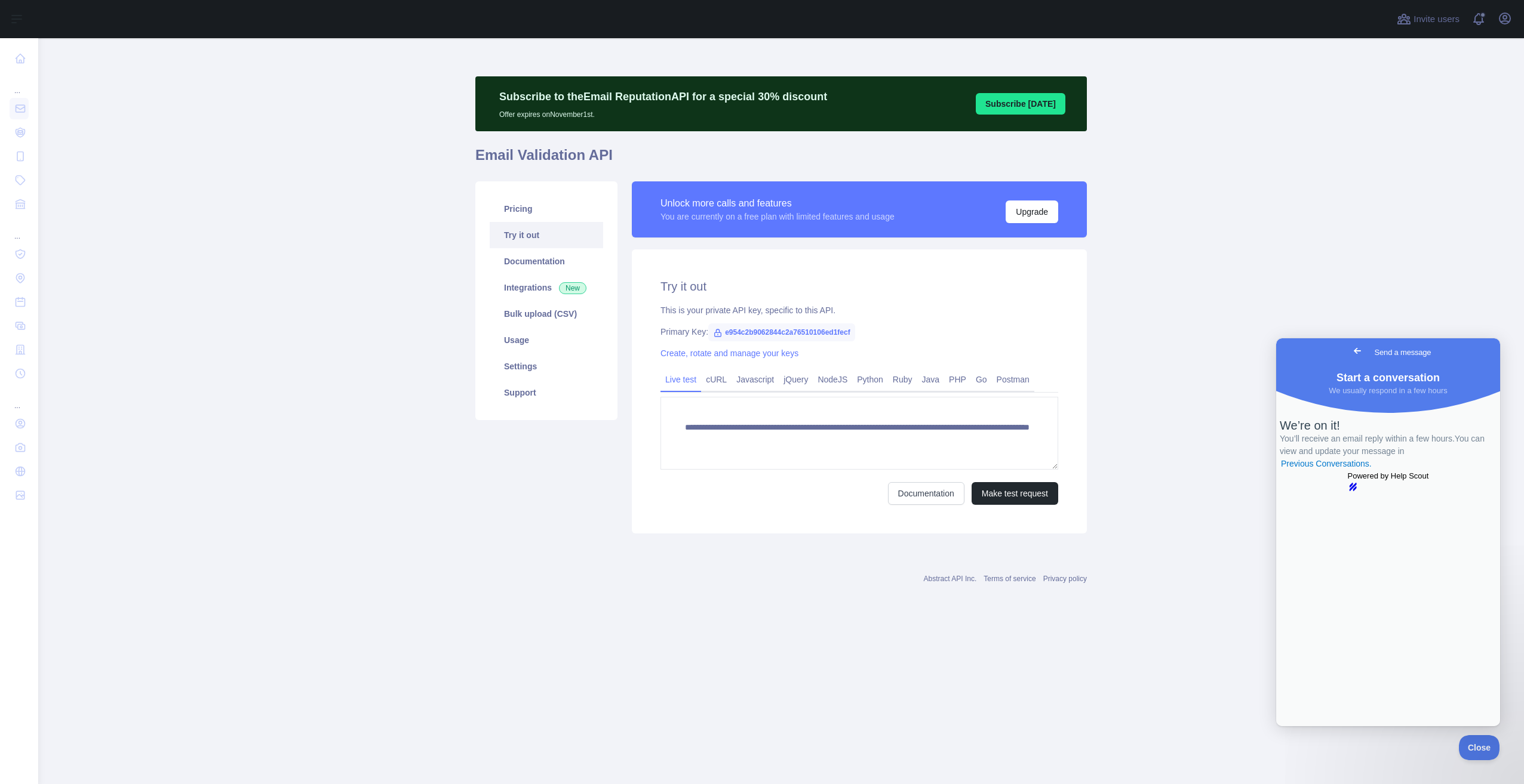
click at [388, 429] on main "**********" at bounding box center [781, 411] width 1486 height 746
